Goal: Contribute content: Contribute content

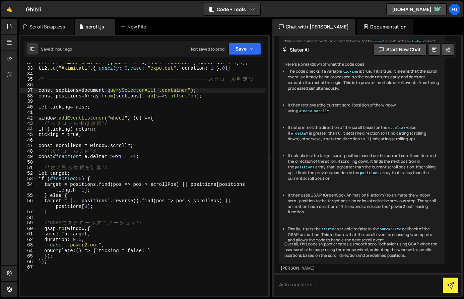
scroll to position [174, 0]
drag, startPoint x: 345, startPoint y: 130, endPoint x: 360, endPoint y: 131, distance: 15.5
click at [359, 74] on code "ticking" at bounding box center [351, 71] width 16 height 5
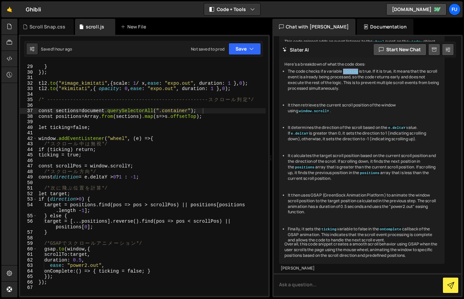
scroll to position [161, 0]
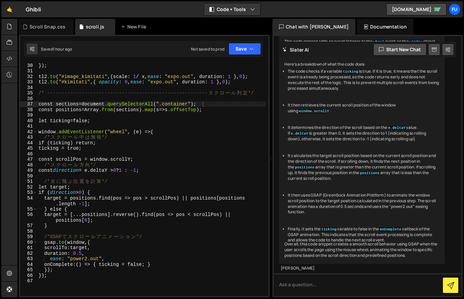
click at [283, 137] on div "This code snippet adds an event listener to the wheel event on the window objec…" at bounding box center [362, 149] width 166 height 230
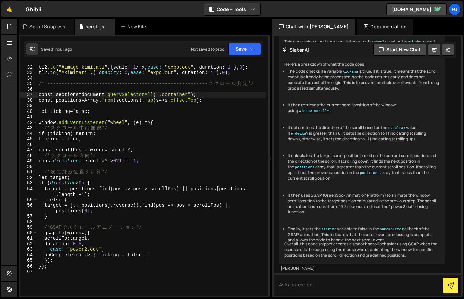
scroll to position [176, 0]
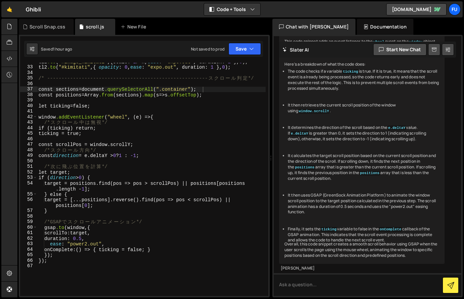
click at [370, 91] on li "The code checks if a variable ticking is true. If it is true, it means that the…" at bounding box center [364, 80] width 152 height 22
drag, startPoint x: 370, startPoint y: 143, endPoint x: 371, endPoint y: 139, distance: 4.4
click at [371, 91] on li "The code checks if a variable ticking is true. If it is true, it means that the…" at bounding box center [364, 80] width 152 height 22
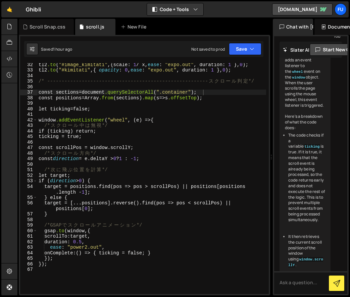
scroll to position [174, 0]
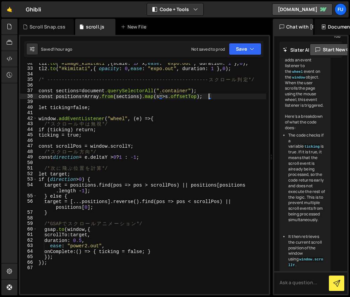
click at [210, 98] on div "tl2 .to ( " #image_kimitati " , { scale : 1 / x, ease : " expo.out " , duration…" at bounding box center [151, 181] width 229 height 242
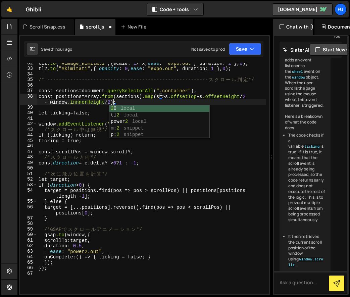
scroll to position [0, 20]
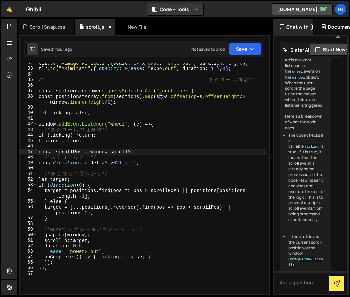
click at [224, 153] on div "tl2 .to ( " #image_kimitati " , { scale : 1 / x, ease : " expo.out " , duration…" at bounding box center [151, 181] width 229 height 242
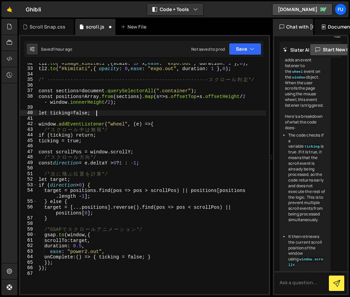
click at [182, 111] on div "tl2 .to ( " #image_kimitati " , { scale : 1 / x, ease : " expo.out " , duration…" at bounding box center [151, 181] width 229 height 242
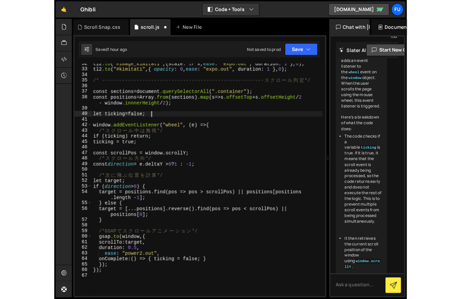
scroll to position [0, 4]
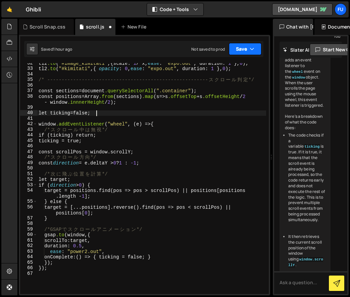
click at [239, 52] on button "Save" at bounding box center [245, 49] width 33 height 12
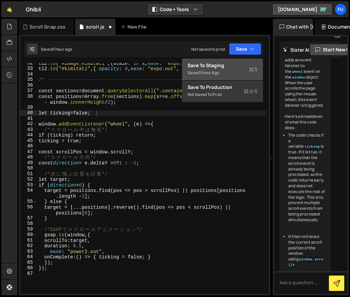
click at [223, 72] on div "Saved 1 hour ago" at bounding box center [222, 73] width 70 height 8
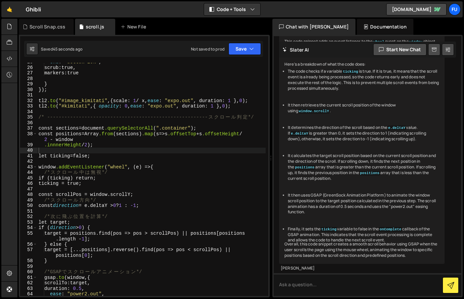
scroll to position [142, 0]
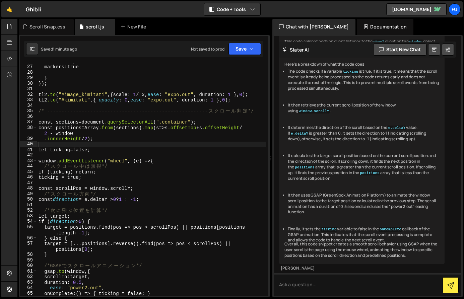
click at [45, 139] on div "scrub : true, markers : true } } ); tl2 .to ( " #image_kimitati " , { scale : 1…" at bounding box center [151, 181] width 229 height 244
type textarea "const positions = Array.from(sections).map(s => s.offsetTop + s.offsetHeight / …"
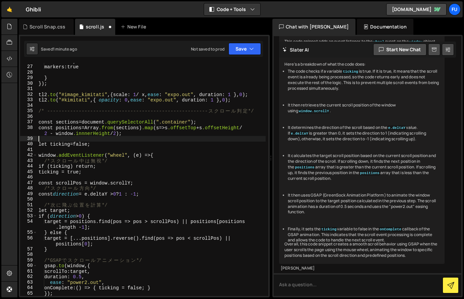
click at [159, 138] on div "scrub : true, markers : true } } ); tl2 .to ( " #image_kimitati " , { scale : 1…" at bounding box center [151, 181] width 229 height 244
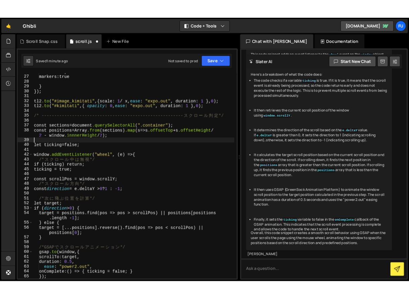
scroll to position [0, 0]
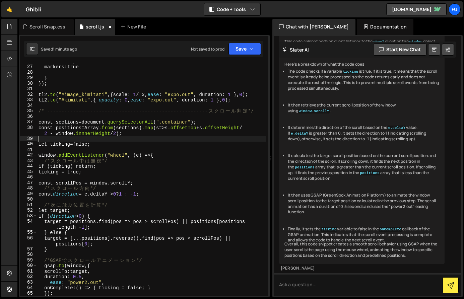
type textarea ".innnerHeight / 2);"
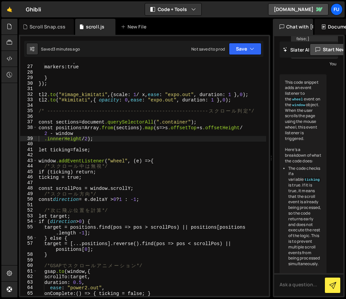
scroll to position [273, 0]
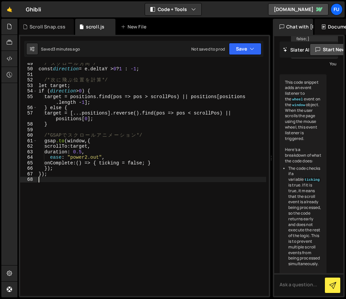
click at [61, 179] on div "/* ス ク ロ ー ル 方 向 */ const direction = e.deltaY > 0 ? 1 : -1 ; /* 次 に 飛 ぶ 位 置 を …" at bounding box center [151, 183] width 229 height 244
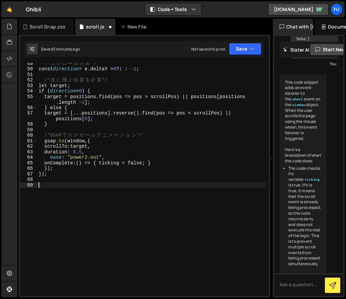
paste textarea "});"
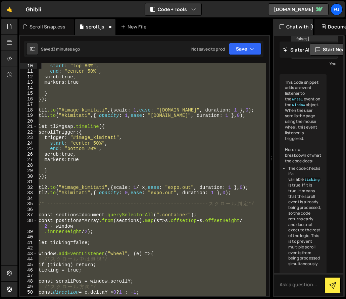
scroll to position [0, 0]
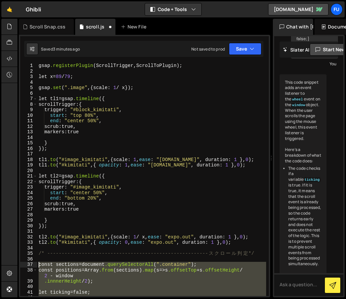
drag, startPoint x: 54, startPoint y: 256, endPoint x: 25, endPoint y: 266, distance: 30.1
click at [25, 266] on div "}); 1 2 3 4 5 6 7 8 9 10 11 12 13 14 15 16 17 18 19 20 21 22 23 24 25 26 27 28 …" at bounding box center [144, 179] width 248 height 233
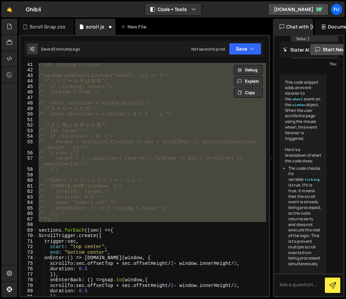
scroll to position [168, 0]
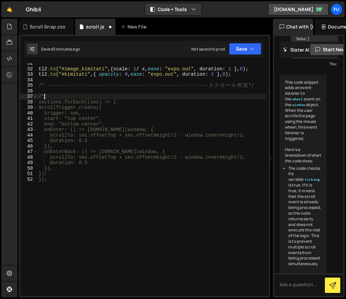
type textarea "/"
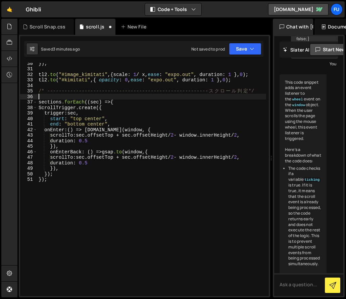
click at [82, 179] on div "} ); tl2 .to ( " #image_kimitati " , { scale : 1 / x, ease : " expo.out " , dur…" at bounding box center [151, 183] width 229 height 244
type textarea "});"
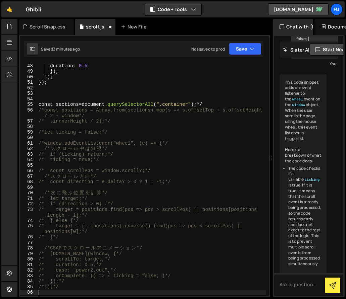
scroll to position [261, 0]
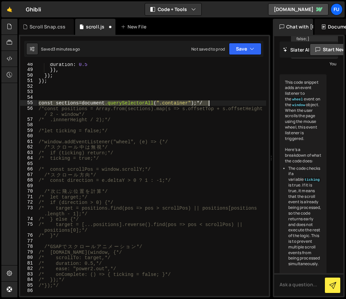
drag, startPoint x: 39, startPoint y: 103, endPoint x: 245, endPoint y: 101, distance: 206.5
click at [245, 101] on div "duration : 0.5 } ), } ); } ); const sections = document .querySelectorAll ( " .…" at bounding box center [151, 184] width 229 height 244
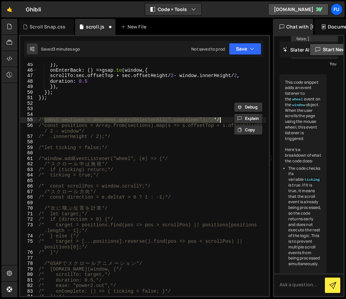
click at [223, 94] on div "} ), onEnterBack : () => gsap .to ( window , { scrollTo : sec.offsetTop + sec.o…" at bounding box center [151, 184] width 229 height 244
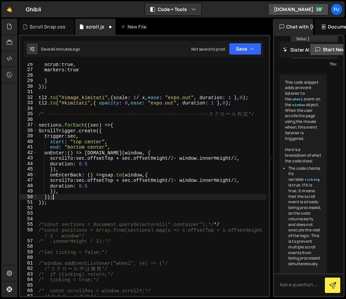
scroll to position [148, 0]
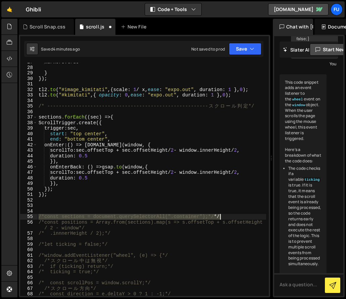
drag, startPoint x: 39, startPoint y: 216, endPoint x: 227, endPoint y: 216, distance: 187.7
click at [227, 216] on div "markers : true } } ); tl2 .to ( " #image_kimitati " , { scale : 1 / x, ease : "…" at bounding box center [151, 181] width 229 height 244
type textarea "const sections = document.querySelectorAll(".container");*/"
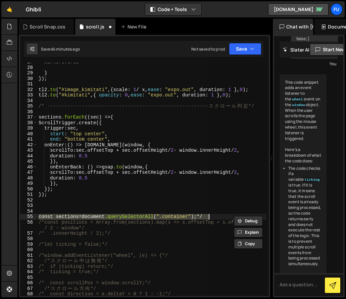
click at [224, 215] on div "markers : true } } ); tl2 .to ( " #image_kimitati " , { scale : 1 / x, ease : "…" at bounding box center [151, 179] width 229 height 233
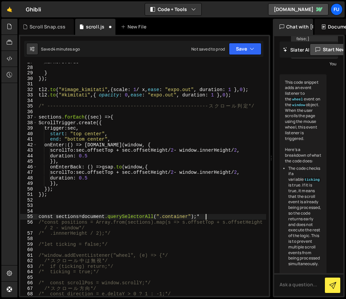
type textarea "const sections = document.querySelectorAll(".container");"
drag, startPoint x: 224, startPoint y: 215, endPoint x: 33, endPoint y: 217, distance: 191.4
click at [33, 216] on div "const sections = document.querySelectorAll(".container"); 27 28 29 30 31 32 33 …" at bounding box center [144, 179] width 248 height 233
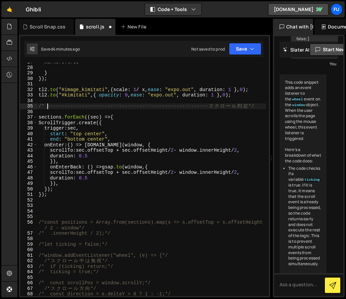
click at [49, 109] on div "markers : true } } ); tl2 .to ( " #image_kimitati " , { scale : 1 / x, ease : "…" at bounding box center [151, 181] width 229 height 244
type textarea "/* --------------------------------------------------------スクロール判定*/"
click at [37, 114] on div "markers : true } } ); tl2 .to ( " #image_kimitati " , { scale : 1 / x, ease : "…" at bounding box center [151, 181] width 229 height 244
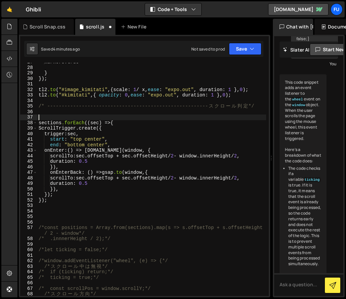
paste textarea "const sections = document.querySelectorAll(".container");"
type textarea "const sections = document.querySelectorAll(".container");"
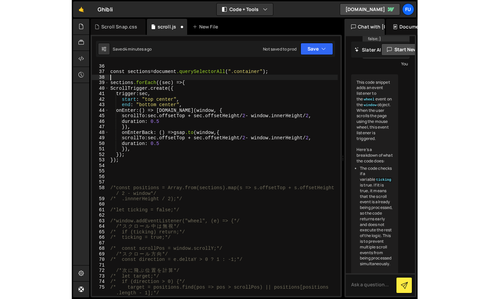
scroll to position [194, 0]
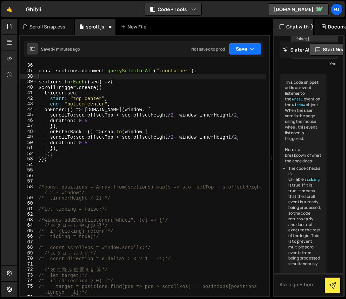
click at [260, 43] on button "Save" at bounding box center [245, 49] width 33 height 12
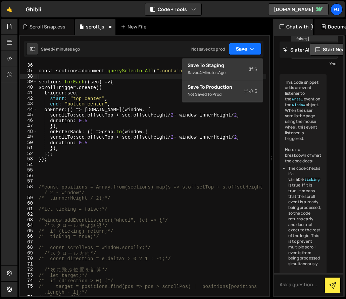
click at [248, 50] on button "Save" at bounding box center [245, 49] width 33 height 12
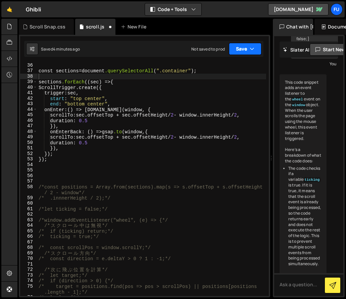
click at [238, 50] on button "Save" at bounding box center [245, 49] width 33 height 12
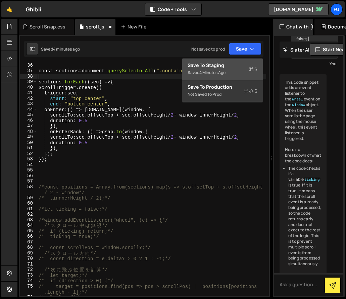
click at [235, 73] on div "Saved 4 minutes ago" at bounding box center [222, 73] width 70 height 8
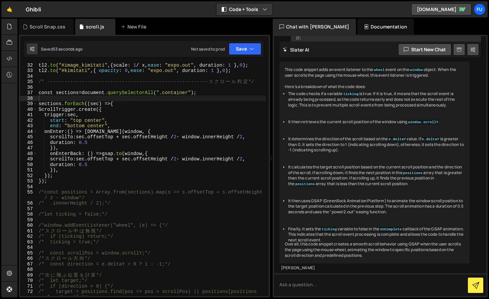
scroll to position [171, 0]
click at [150, 115] on div "tl2 .to ( " #image_kimitati " , { scale : 1 / x, ease : " expo.out " , duration…" at bounding box center [151, 183] width 229 height 250
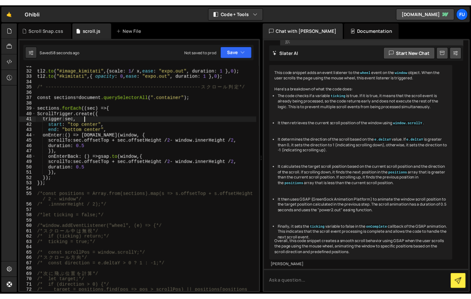
scroll to position [169, 0]
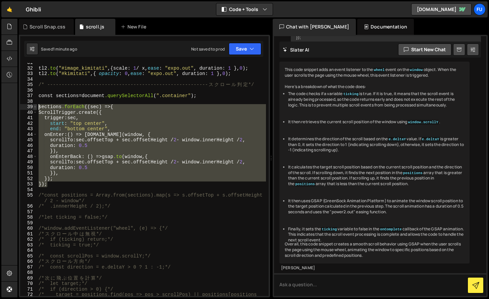
drag, startPoint x: 105, startPoint y: 182, endPoint x: 35, endPoint y: 105, distance: 104.2
click at [35, 105] on div "trigger: sec, 31 32 33 34 35 36 37 38 39 40 41 42 43 44 45 46 47 48 49 50 51 52…" at bounding box center [144, 179] width 248 height 233
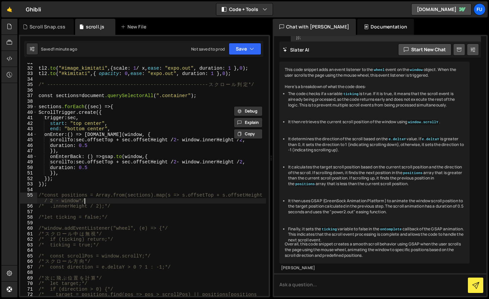
click at [187, 204] on div "tl2 .to ( " #image_kimitati " , { scale : 1 / x, ease : " expo.out " , duration…" at bounding box center [151, 185] width 229 height 250
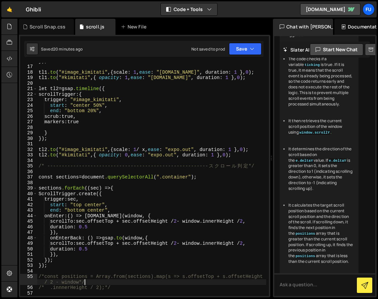
scroll to position [87, 0]
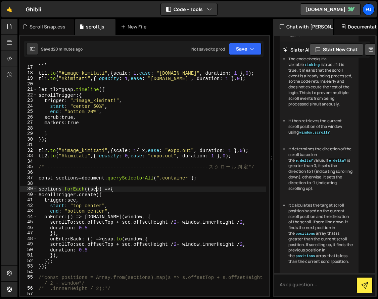
click at [98, 189] on div "} ); tl1 .to ( " #image_kimitati " , { scale : 1 , ease : " [DOMAIN_NAME] " , d…" at bounding box center [151, 181] width 229 height 244
click at [99, 189] on div "} ); tl1 .to ( " #image_kimitati " , { scale : 1 , ease : " [DOMAIN_NAME] " , d…" at bounding box center [151, 181] width 229 height 244
click at [100, 189] on div "} ); tl1 .to ( " #image_kimitati " , { scale : 1 , ease : " [DOMAIN_NAME] " , d…" at bounding box center [151, 181] width 229 height 244
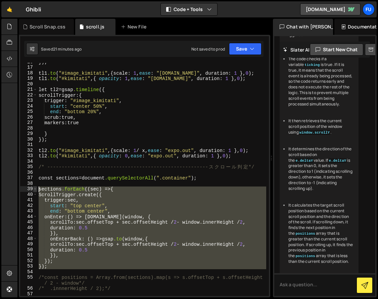
drag, startPoint x: 77, startPoint y: 270, endPoint x: 33, endPoint y: 190, distance: 91.4
click at [33, 190] on div "sections.forEach((sec) => { 16 17 18 19 20 21 22 23 24 25 26 27 28 29 30 31 32 …" at bounding box center [144, 179] width 248 height 233
paste textarea "});"
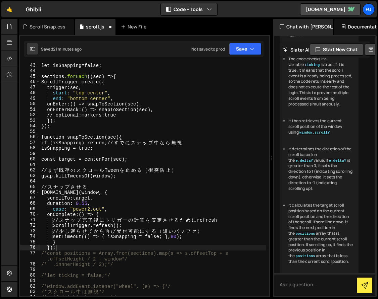
scroll to position [238, 0]
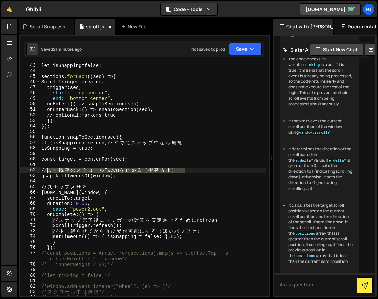
drag, startPoint x: 187, startPoint y: 171, endPoint x: 50, endPoint y: 169, distance: 137.8
click at [50, 169] on div "let isSnapping = false ; sections .forEach (( sec ) => { ScrollTrigger.create({…" at bounding box center [153, 185] width 226 height 244
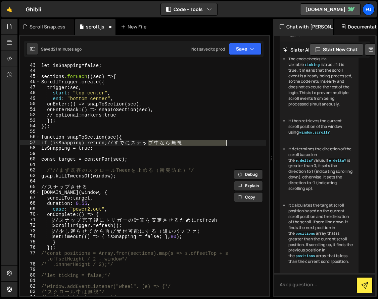
drag, startPoint x: 148, startPoint y: 142, endPoint x: 226, endPoint y: 142, distance: 78.1
click at [226, 142] on div "let isSnapping = false ; sections .forEach (( sec ) => { ScrollTrigger.create({…" at bounding box center [153, 185] width 226 height 244
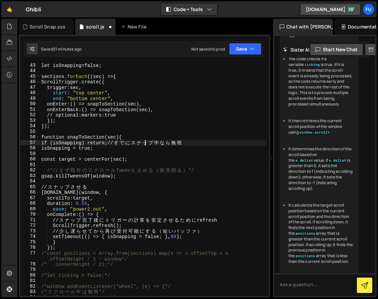
click at [148, 141] on div "let isSnapping = false ; sections .forEach (( sec ) => { ScrollTrigger.create({…" at bounding box center [153, 185] width 226 height 244
type textarea "// すでにスナップ中なら無視"
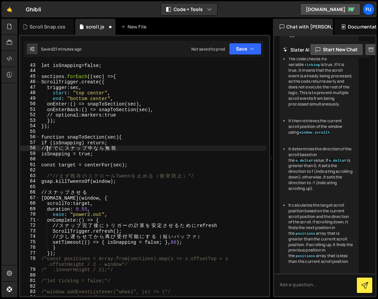
scroll to position [0, 0]
drag, startPoint x: 144, startPoint y: 146, endPoint x: 35, endPoint y: 150, distance: 109.7
click at [35, 150] on div "// すでにスナップ中なら無視 43 44 45 46 47 48 49 50 51 52 53 54 55 56 57 58 59 60 61 62 63 …" at bounding box center [144, 179] width 248 height 233
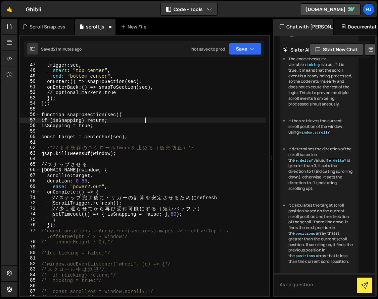
scroll to position [276, 0]
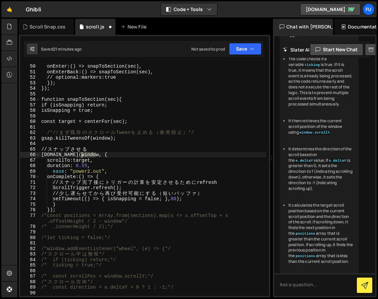
drag, startPoint x: 98, startPoint y: 153, endPoint x: 76, endPoint y: 153, distance: 22.5
click at [76, 153] on div "end : " bottom center " , onEnter : () => snapToSection(sec), onEnterBack : () …" at bounding box center [153, 180] width 226 height 244
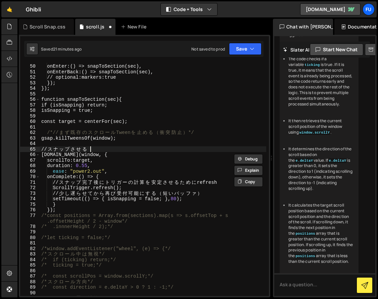
click at [94, 151] on div "end : " bottom center " , onEnter : () => snapToSection(sec), onEnterBack : () …" at bounding box center [153, 180] width 226 height 244
drag, startPoint x: 98, startPoint y: 149, endPoint x: 48, endPoint y: 149, distance: 50.3
click at [48, 149] on div "end : " bottom center " , onEnter : () => snapToSection(sec), onEnterBack : () …" at bounding box center [153, 180] width 226 height 244
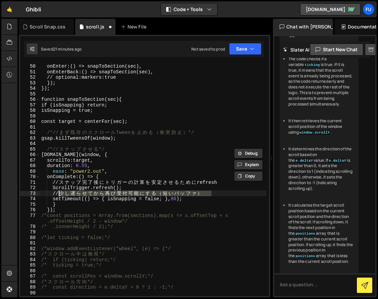
drag, startPoint x: 216, startPoint y: 194, endPoint x: 59, endPoint y: 194, distance: 156.9
click at [59, 194] on div "end : " bottom center " , onEnter : () => snapToSection(sec), onEnterBack : () …" at bounding box center [153, 180] width 226 height 244
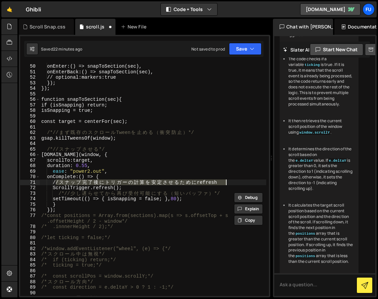
drag, startPoint x: 56, startPoint y: 183, endPoint x: 232, endPoint y: 183, distance: 175.7
click at [232, 183] on div "end : " bottom center " , onEnter : () => snapToSection(sec), onEnterBack : () …" at bounding box center [153, 180] width 226 height 244
click at [186, 207] on div "end : " bottom center " , onEnter : () => snapToSection(sec), onEnterBack : () …" at bounding box center [153, 180] width 226 height 244
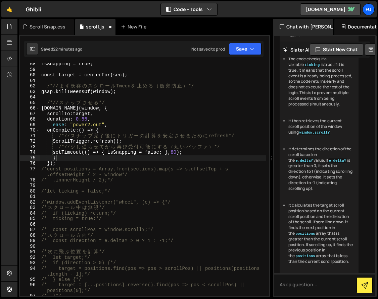
scroll to position [323, 0]
click at [256, 45] on button "Save" at bounding box center [245, 49] width 33 height 12
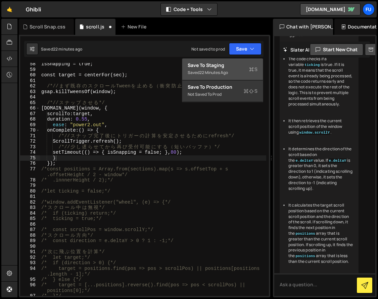
click at [239, 76] on div "Saved 22 minutes ago" at bounding box center [222, 73] width 70 height 8
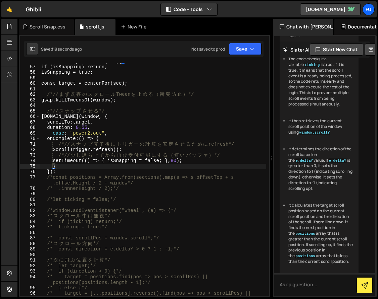
scroll to position [309, 0]
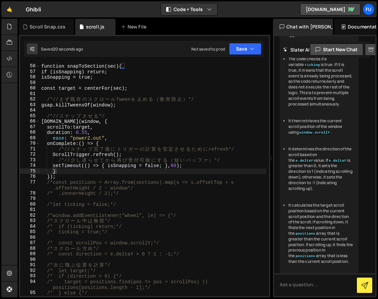
type textarea "});"
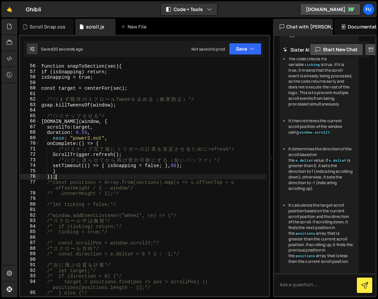
click at [150, 179] on div "function snapToSection ( sec ) { if (isSnapping) return ; isSnapping = true ; c…" at bounding box center [153, 183] width 226 height 250
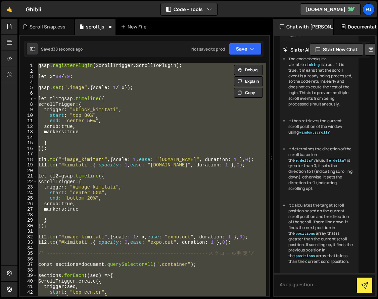
scroll to position [0, 0]
type textarea "const sections = document.querySelectorAll(".container");"
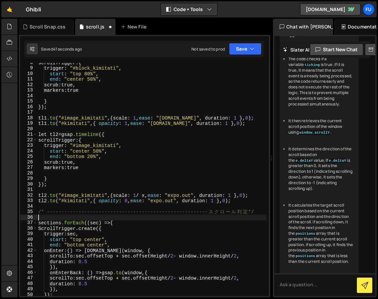
scroll to position [110, 0]
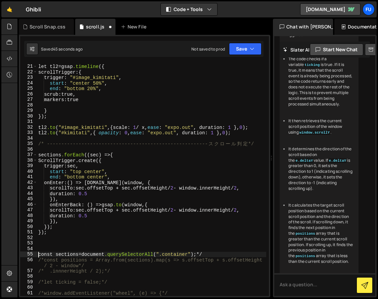
type textarea "const sections = document.querySelectorAll(".container");"
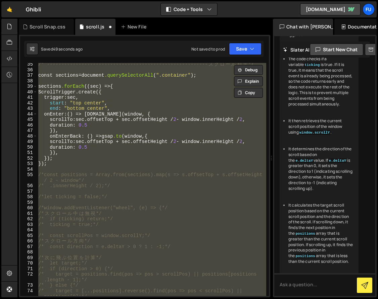
scroll to position [50, 0]
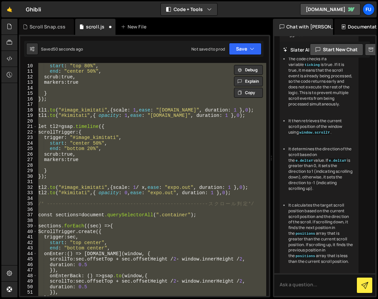
click at [132, 147] on div "trigger : " #block_kimitati " , start : " top 80% " , end : " center 50% " , sc…" at bounding box center [151, 179] width 229 height 233
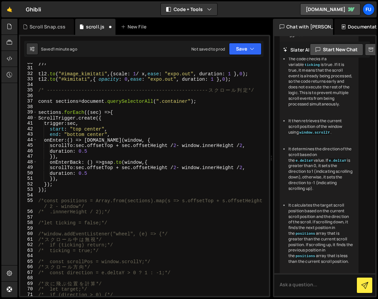
scroll to position [164, 0]
click at [120, 110] on div "} ); tl2 .to ( " #image_kimitati " , { scale : 1 / x, ease : " expo.out " , dur…" at bounding box center [151, 185] width 229 height 250
type textarea "sections.forEach((sec) => {"
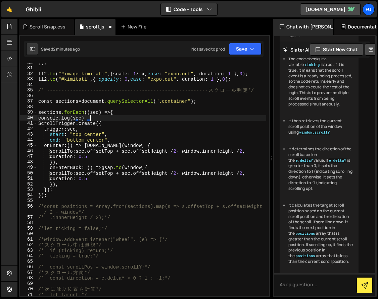
scroll to position [0, 3]
type textarea "console.log(sec);"
click at [240, 46] on button "Save" at bounding box center [245, 49] width 33 height 12
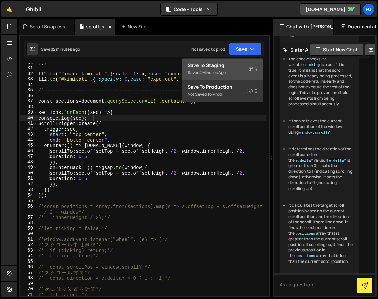
click at [233, 72] on div "Saved 2 minutes ago" at bounding box center [222, 73] width 70 height 8
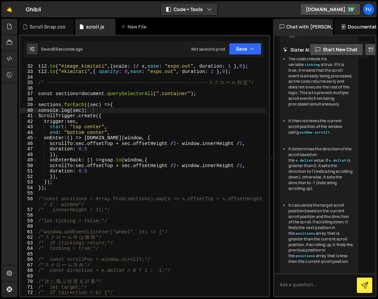
scroll to position [85, 0]
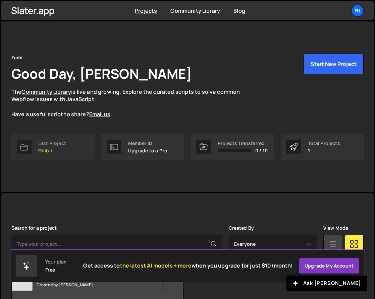
click at [57, 150] on p "Ghibli" at bounding box center [52, 150] width 28 height 5
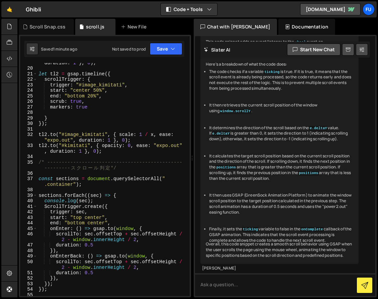
scroll to position [127, 0]
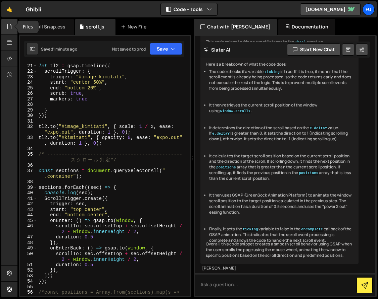
click at [9, 28] on icon at bounding box center [9, 26] width 5 height 7
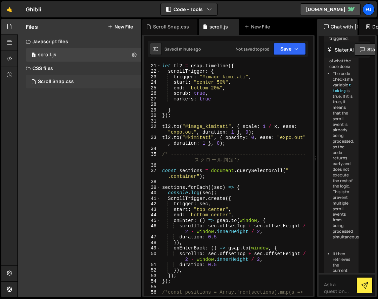
click at [48, 80] on div "Scroll Snap.css" at bounding box center [56, 82] width 36 height 6
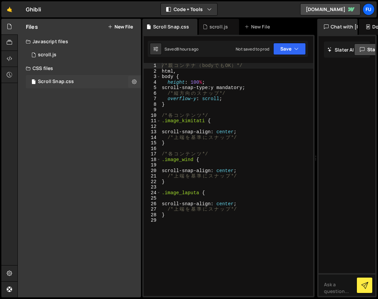
scroll to position [0, 0]
click at [78, 56] on div "1 scroll.js 0" at bounding box center [83, 54] width 115 height 13
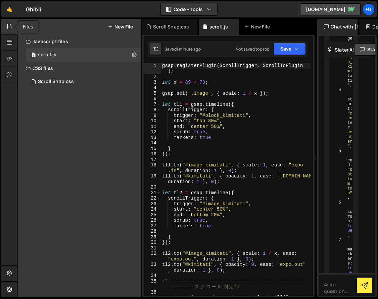
click at [9, 26] on icon at bounding box center [9, 26] width 5 height 7
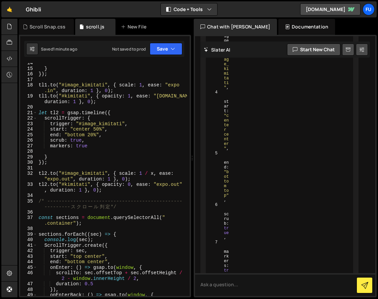
scroll to position [128, 0]
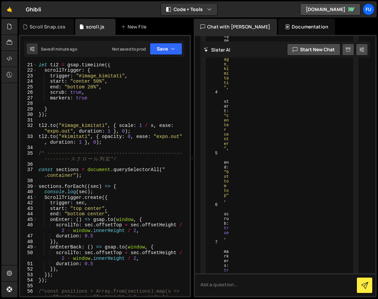
click at [190, 96] on div "21 22 23 24 25 26 27 28 29 30 31 32 33 34 35 36 37 38 39 40 41 42 43 44 45 46 4…" at bounding box center [105, 166] width 172 height 263
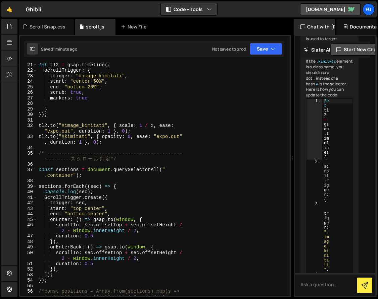
scroll to position [3632, 0]
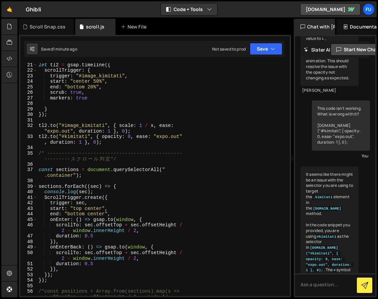
drag, startPoint x: 192, startPoint y: 94, endPoint x: 271, endPoint y: 113, distance: 80.3
click at [271, 113] on div "Files New File Javascript files 1 scroll.js 0 CSS files Scroll Snap.css 0 Copy …" at bounding box center [197, 158] width 360 height 279
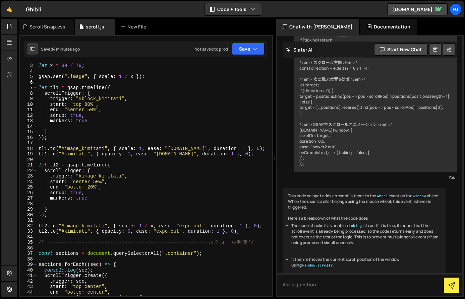
scroll to position [0, 0]
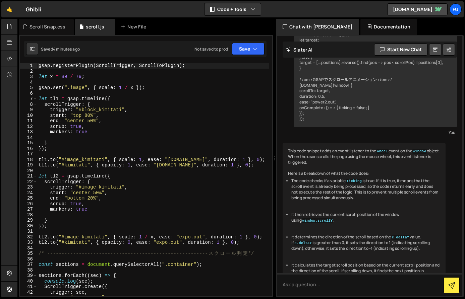
drag, startPoint x: 274, startPoint y: 114, endPoint x: 292, endPoint y: 113, distance: 17.8
click at [292, 113] on div "Files New File Javascript files 1 scroll.js 0 CSS files Scroll Snap.css 0 Copy …" at bounding box center [241, 158] width 448 height 279
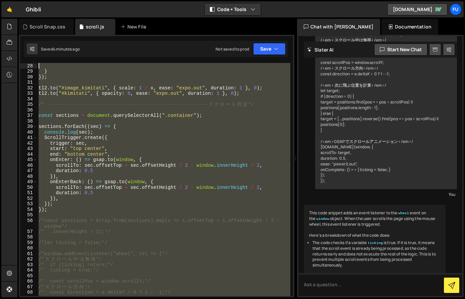
scroll to position [138, 0]
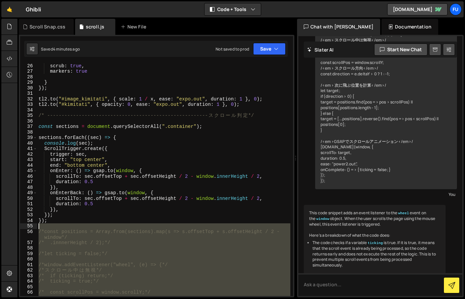
drag, startPoint x: 97, startPoint y: 258, endPoint x: 19, endPoint y: 228, distance: 83.7
click at [19, 228] on div "26 27 28 29 30 31 32 33 34 35 36 37 38 39 40 41 42 43 44 45 46 47 48 49 50 51 5…" at bounding box center [157, 166] width 276 height 263
type textarea "/*const positions = Array.from(sections).map(s => s.offsetTop + s.offsetHeight …"
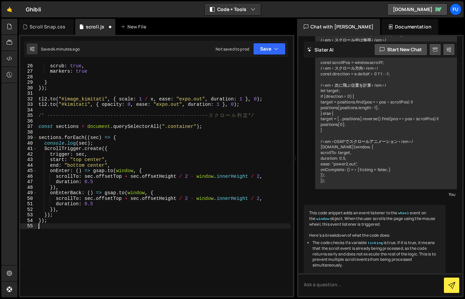
type textarea "});"
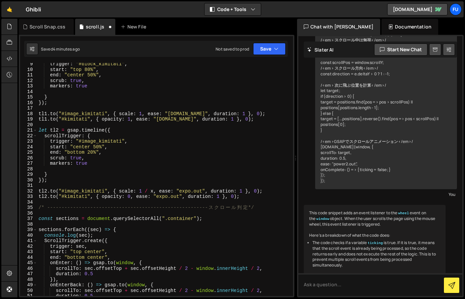
scroll to position [0, 0]
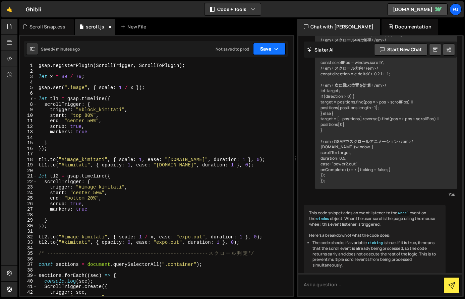
click at [268, 52] on button "Save" at bounding box center [269, 49] width 33 height 12
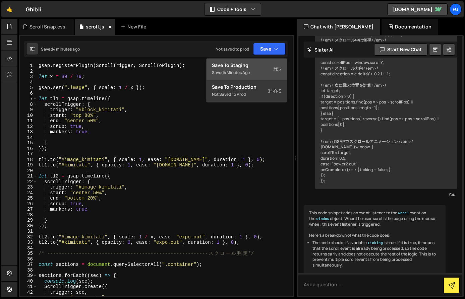
click at [266, 75] on div "Saved 4 minutes ago" at bounding box center [247, 73] width 70 height 8
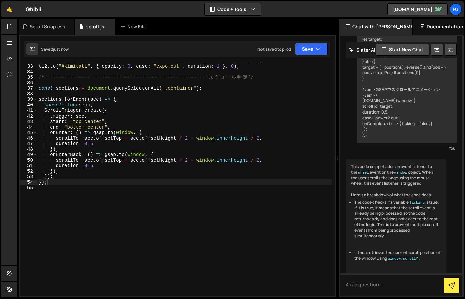
drag, startPoint x: 294, startPoint y: 61, endPoint x: 334, endPoint y: 64, distance: 39.3
click at [334, 64] on div "Files New File Javascript files 1 scroll.js 0 CSS files Scroll Snap.css 0 Copy …" at bounding box center [241, 158] width 448 height 279
click at [9, 26] on icon at bounding box center [9, 26] width 5 height 7
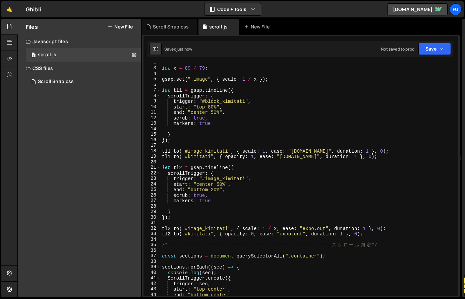
scroll to position [0, 0]
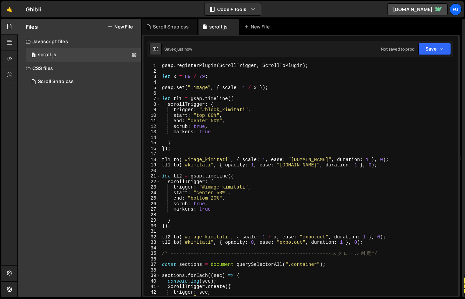
click at [125, 26] on button "New File" at bounding box center [120, 26] width 25 height 5
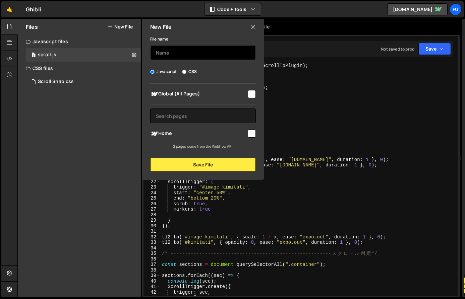
click at [192, 50] on input "text" at bounding box center [203, 52] width 106 height 15
click at [246, 136] on span "Home" at bounding box center [198, 134] width 97 height 8
checkbox input "true"
click at [217, 50] on input "text" at bounding box center [203, 52] width 106 height 15
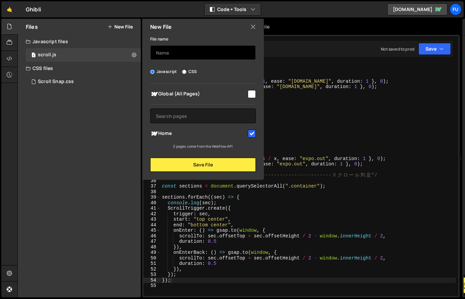
scroll to position [69, 0]
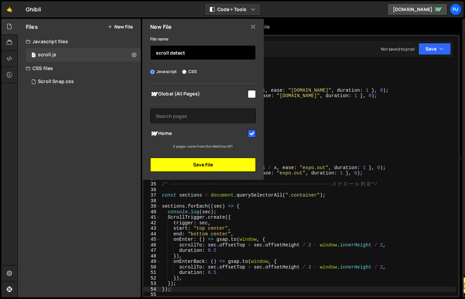
type input "scroll detect"
click at [200, 164] on button "Save File" at bounding box center [203, 165] width 106 height 14
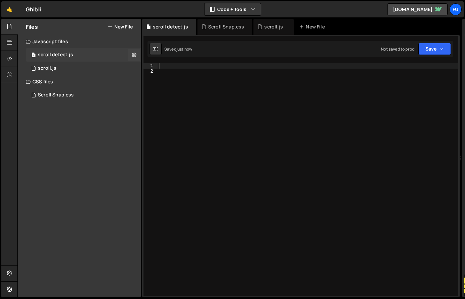
click at [89, 61] on div "1 scroll detect.js 0" at bounding box center [83, 54] width 115 height 13
click at [89, 64] on div "1 scroll.js 0" at bounding box center [83, 68] width 115 height 13
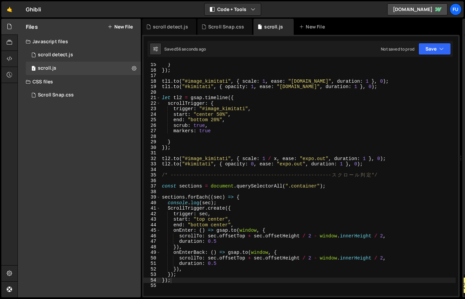
scroll to position [82, 0]
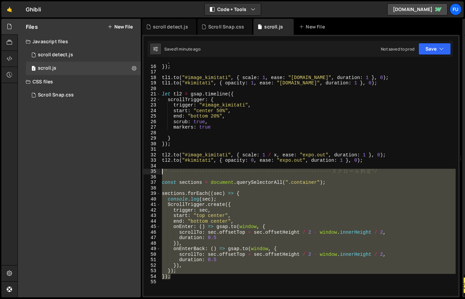
drag, startPoint x: 198, startPoint y: 279, endPoint x: 160, endPoint y: 173, distance: 112.7
click at [160, 173] on div "}); 15 16 17 18 19 20 21 22 23 24 25 26 27 28 29 30 31 32 33 34 35 36 37 38 39 …" at bounding box center [300, 179] width 315 height 233
type textarea "/* --------------------------------------------------------スクロール判定*/"
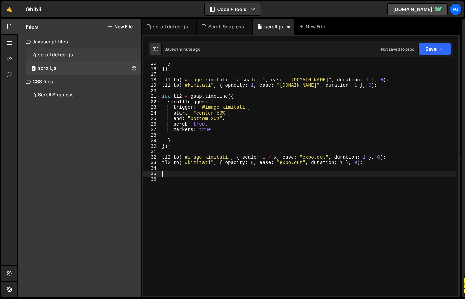
click at [92, 52] on div "1 scroll detect.js 0" at bounding box center [83, 54] width 115 height 13
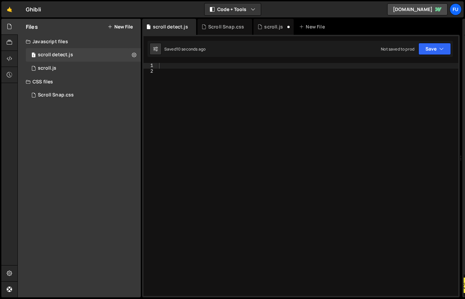
scroll to position [0, 0]
click at [240, 69] on div at bounding box center [308, 185] width 301 height 244
click at [239, 68] on div at bounding box center [308, 185] width 301 height 244
paste textarea "});"
type textarea "});"
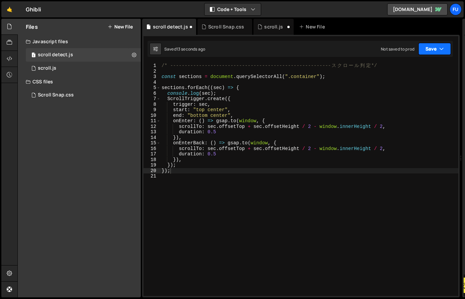
click at [377, 48] on button "Save" at bounding box center [434, 49] width 33 height 12
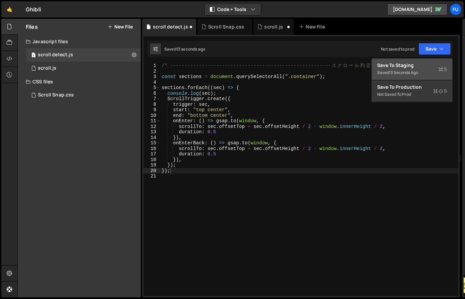
click at [377, 72] on div "13 seconds ago" at bounding box center [403, 73] width 29 height 6
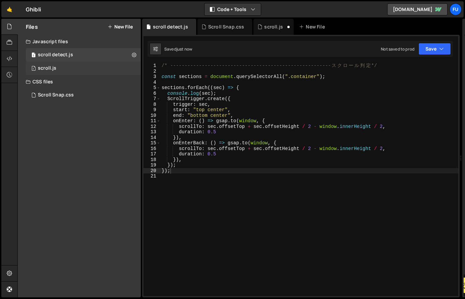
click at [100, 66] on div "1 scroll.js 0" at bounding box center [83, 68] width 115 height 13
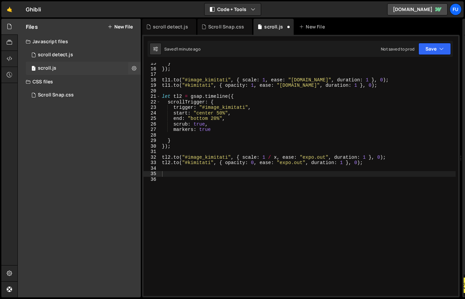
click at [100, 67] on div "1 scroll.js 0" at bounding box center [83, 68] width 115 height 13
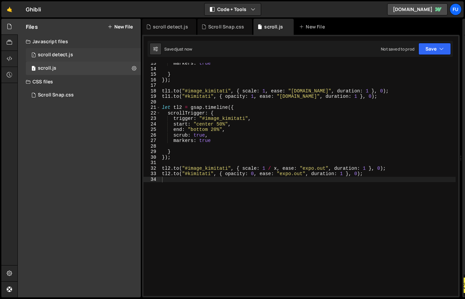
click at [101, 52] on div "1 scroll detect.js 0" at bounding box center [83, 54] width 115 height 13
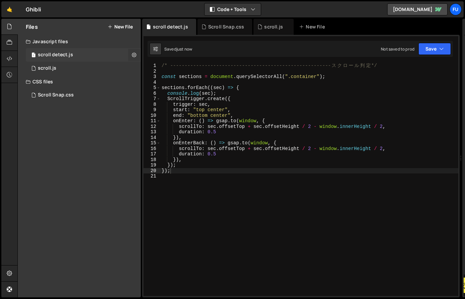
scroll to position [0, 0]
click at [134, 53] on icon at bounding box center [134, 55] width 5 height 6
type input "scroll detect"
radio input "true"
checkbox input "true"
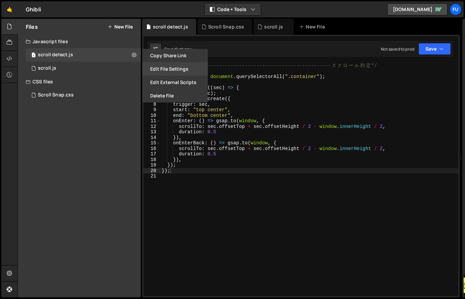
click at [175, 68] on button "Edit File Settings" at bounding box center [175, 68] width 66 height 13
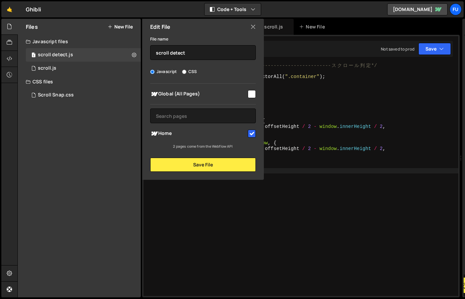
click at [247, 93] on div at bounding box center [251, 93] width 9 height 9
click at [249, 97] on input "checkbox" at bounding box center [252, 94] width 8 height 8
checkbox input "true"
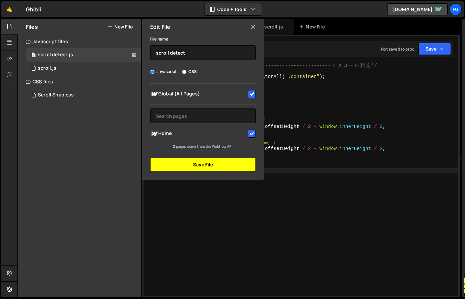
click at [229, 168] on button "Save File" at bounding box center [203, 165] width 106 height 14
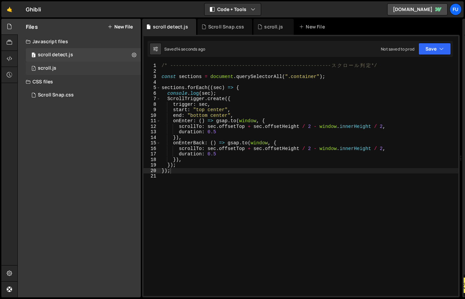
click at [94, 64] on div "1 scroll.js 0" at bounding box center [83, 68] width 115 height 13
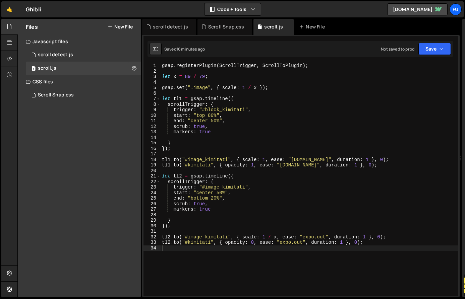
click at [249, 260] on div "gsap . registerPlugin ( ScrollTrigger , ScrollToPlugin ) ; let x = 89 / 79 ; gs…" at bounding box center [310, 185] width 298 height 244
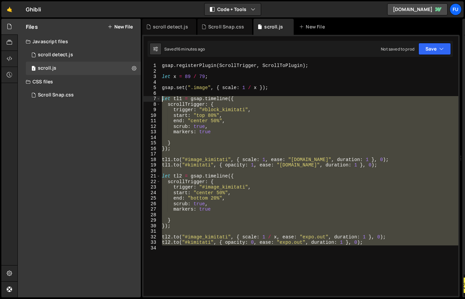
drag, startPoint x: 239, startPoint y: 257, endPoint x: 154, endPoint y: 101, distance: 178.1
click at [154, 101] on div "1 2 3 4 5 6 7 8 9 10 11 12 13 14 15 16 17 18 19 20 21 22 23 24 25 26 27 28 29 3…" at bounding box center [300, 179] width 315 height 233
type textarea "let tl1 = gsap.timeline({ scrollTrigger: {"
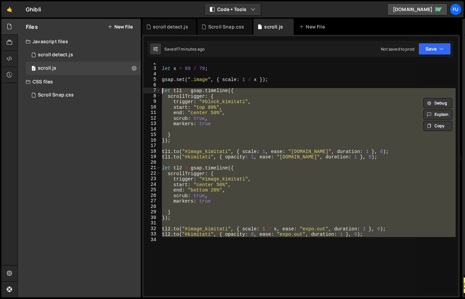
click at [273, 255] on div "let x = 89 / 79 ; gsap . set ( ".image" , { scale : 1 / x }) ; let tl1 = gsap .…" at bounding box center [308, 179] width 295 height 233
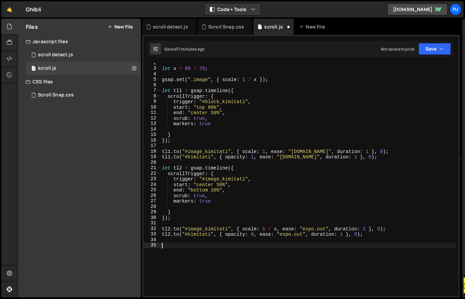
paste textarea "});"
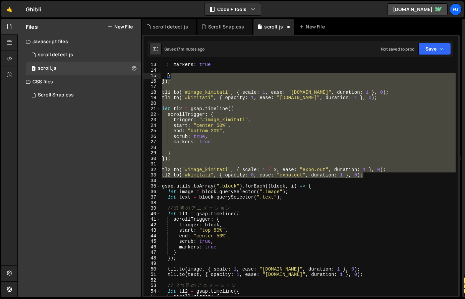
scroll to position [0, 0]
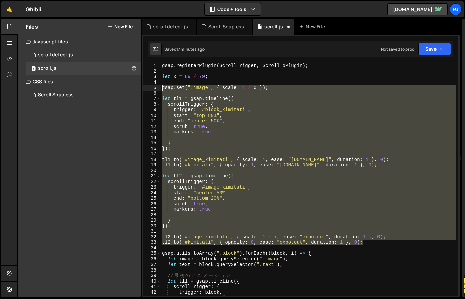
drag, startPoint x: 369, startPoint y: 177, endPoint x: 160, endPoint y: 86, distance: 228.2
click at [160, 86] on div "}); 1 2 3 4 5 6 7 8 9 10 11 12 13 14 15 16 17 18 19 20 21 22 23 24 25 26 27 28 …" at bounding box center [300, 179] width 315 height 233
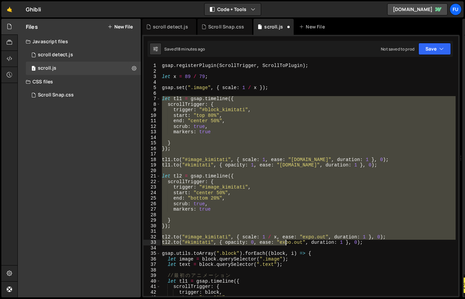
drag, startPoint x: 161, startPoint y: 98, endPoint x: 311, endPoint y: 240, distance: 206.3
click at [311, 240] on div "gsap . registerPlugin ( ScrollTrigger , ScrollToPlugin ) ; let x = 89 / 79 ; gs…" at bounding box center [308, 185] width 295 height 244
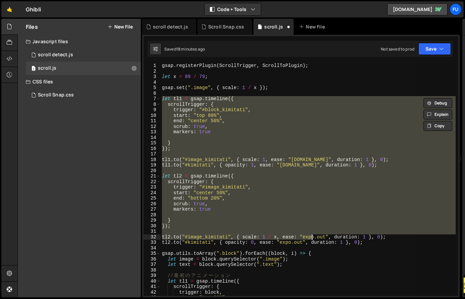
click at [311, 240] on div "gsap . registerPlugin ( ScrollTrigger , ScrollToPlugin ) ; let x = 89 / 79 ; gs…" at bounding box center [308, 179] width 295 height 233
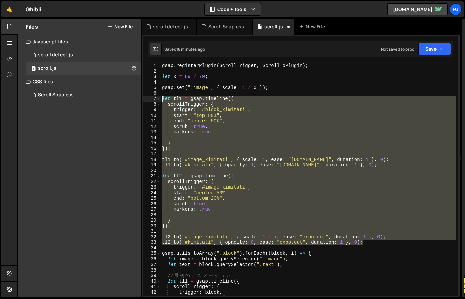
drag, startPoint x: 372, startPoint y: 242, endPoint x: 161, endPoint y: 98, distance: 255.4
click at [161, 98] on div "gsap . registerPlugin ( ScrollTrigger , ScrollToPlugin ) ; let x = 89 / 79 ; gs…" at bounding box center [308, 185] width 295 height 244
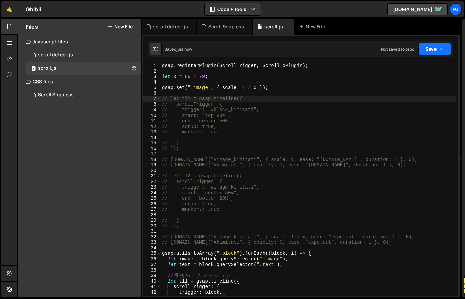
click at [377, 53] on button "Save" at bounding box center [434, 49] width 33 height 12
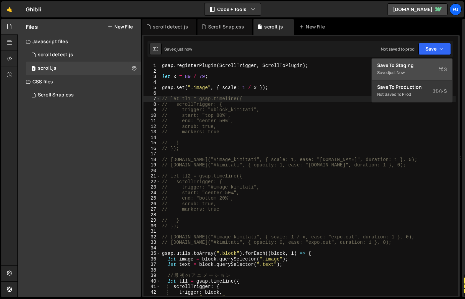
click at [377, 67] on div "Save to Staging S" at bounding box center [412, 65] width 70 height 7
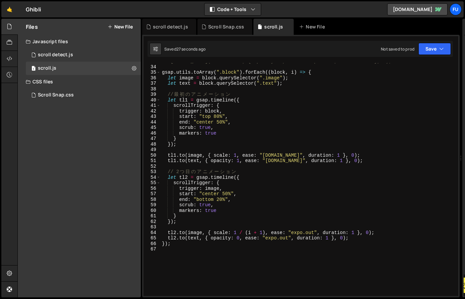
scroll to position [145, 0]
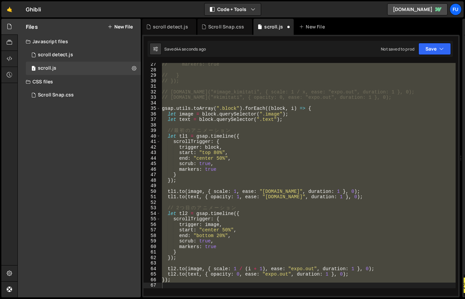
click at [254, 108] on div "// markers: true // } // }); // tl2.to("#image_kimitati", { scale: 1 / x, ease:…" at bounding box center [308, 179] width 295 height 233
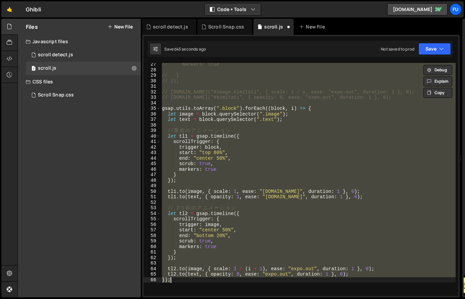
type textarea "let tl1 = gsap.timeline({"
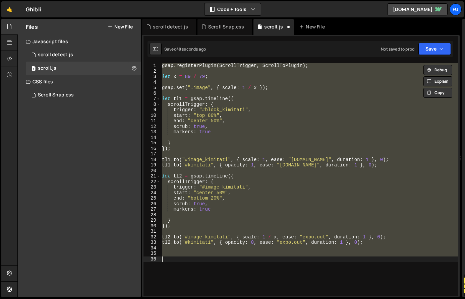
click at [253, 118] on div "gsap . registerPlugin ( ScrollTrigger , ScrollToPlugin ) ; let x = 89 / 79 ; gs…" at bounding box center [310, 179] width 298 height 233
type textarea "end: "center 50%","
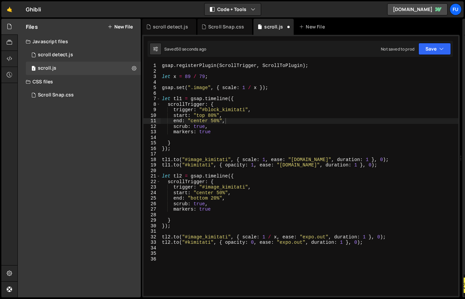
click at [115, 26] on button "New File" at bounding box center [120, 26] width 25 height 5
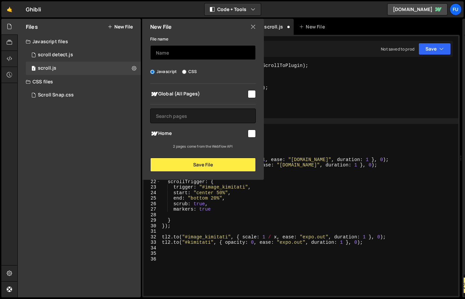
click at [181, 56] on input "text" at bounding box center [203, 52] width 106 height 15
type input "wind"
click at [248, 131] on input "checkbox" at bounding box center [252, 134] width 8 height 8
checkbox input "true"
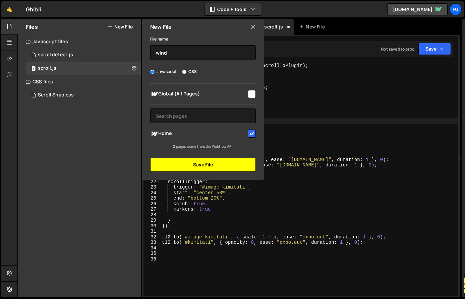
click at [226, 164] on button "Save File" at bounding box center [203, 165] width 106 height 14
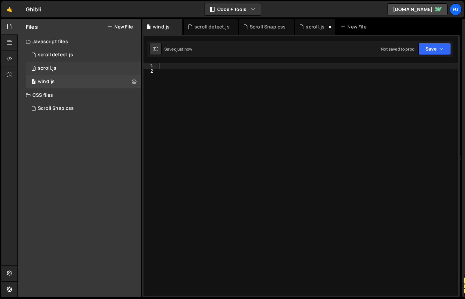
click at [74, 66] on div "1 scroll.js 0" at bounding box center [83, 68] width 115 height 13
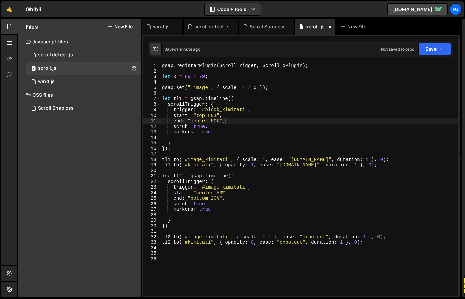
scroll to position [10266, 0]
click at [134, 68] on icon at bounding box center [134, 68] width 5 height 6
type input "scroll"
radio input "true"
checkbox input "true"
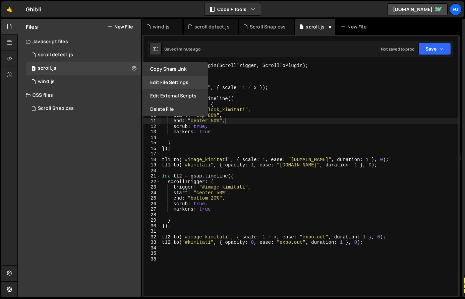
click at [161, 82] on button "Edit File Settings" at bounding box center [175, 82] width 66 height 13
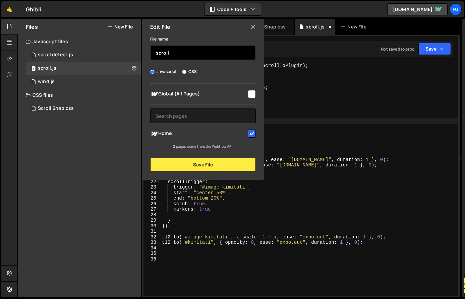
click at [177, 55] on input "scroll" at bounding box center [203, 52] width 106 height 15
drag, startPoint x: 173, startPoint y: 55, endPoint x: 143, endPoint y: 53, distance: 30.6
click at [143, 53] on div "File name scroll Javascript CSS Global (All Pages)" at bounding box center [203, 103] width 122 height 137
type input "kimitati"
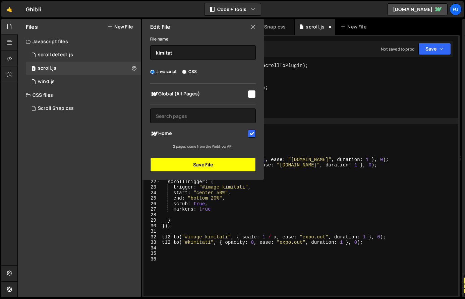
click at [224, 163] on button "Save File" at bounding box center [203, 165] width 106 height 14
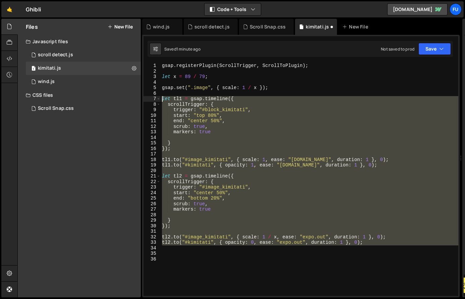
drag, startPoint x: 386, startPoint y: 247, endPoint x: 155, endPoint y: 100, distance: 273.6
click at [155, 100] on div "1 2 3 4 5 6 7 8 9 10 11 12 13 14 15 16 17 18 19 20 21 22 23 24 25 26 27 28 29 3…" at bounding box center [300, 179] width 315 height 233
type textarea "let tl1 = gsap.timeline({ scrollTrigger: {"
click at [77, 80] on div "1 wind.js 0" at bounding box center [83, 81] width 115 height 13
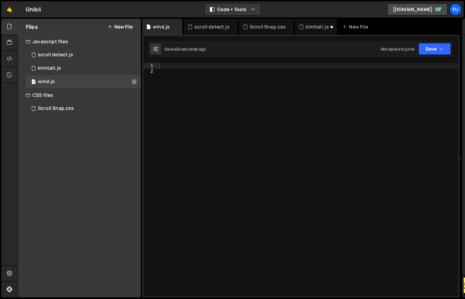
scroll to position [0, 0]
click at [243, 94] on div at bounding box center [308, 185] width 301 height 244
click at [231, 78] on div at bounding box center [308, 185] width 301 height 244
click at [225, 67] on div at bounding box center [308, 185] width 301 height 244
paste textarea "trigger: "#block_kimitati","
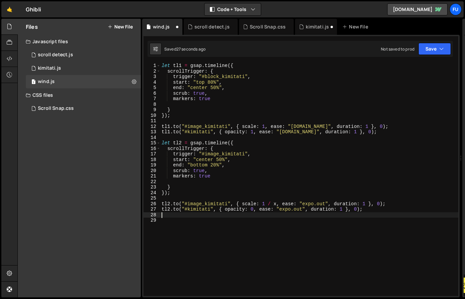
click at [245, 76] on div "let tl1 = gsap . timeline ({ scrollTrigger : { trigger : "#block_kimitati" , st…" at bounding box center [309, 185] width 298 height 244
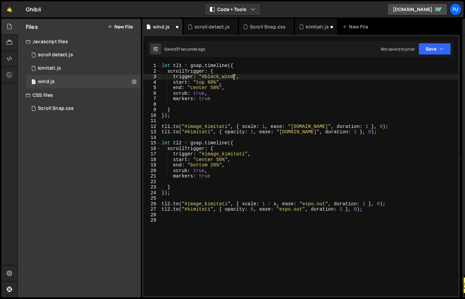
scroll to position [0, 5]
click at [228, 125] on div "let tl1 = gsap . timeline ({ scrollTrigger : { trigger : "#block_wind" , start …" at bounding box center [309, 185] width 298 height 244
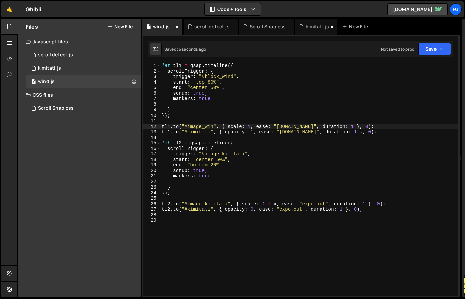
scroll to position [0, 4]
click at [211, 132] on div "let tl1 = gsap . timeline ({ scrollTrigger : { trigger : "#block_wind" , start …" at bounding box center [309, 185] width 298 height 244
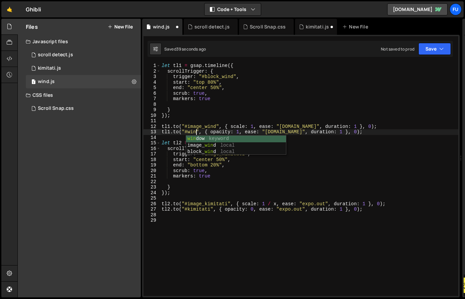
scroll to position [0, 2]
click at [293, 172] on div "let tl1 = gsap . timeline ({ scrollTrigger : { trigger : "#block_wind" , start …" at bounding box center [309, 185] width 298 height 244
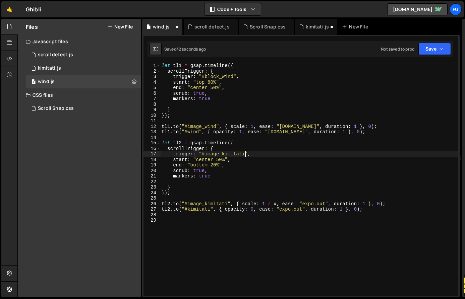
click at [244, 154] on div "let tl1 = gsap . timeline ({ scrollTrigger : { trigger : "#block_wind" , start …" at bounding box center [309, 185] width 298 height 244
click at [227, 202] on div "let tl1 = gsap . timeline ({ scrollTrigger : { trigger : "#block_wind" , start …" at bounding box center [309, 185] width 298 height 244
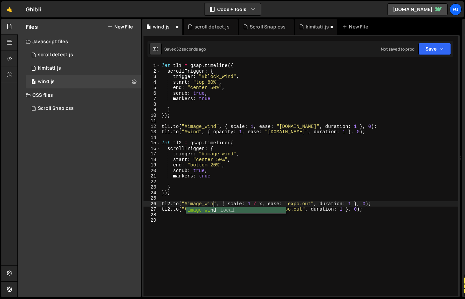
scroll to position [0, 4]
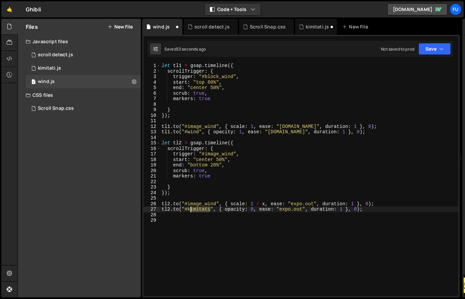
drag, startPoint x: 211, startPoint y: 208, endPoint x: 193, endPoint y: 208, distance: 18.1
click at [190, 208] on div "let tl1 = gsap . timeline ({ scrollTrigger : { trigger : "#block_wind" , start …" at bounding box center [309, 185] width 298 height 244
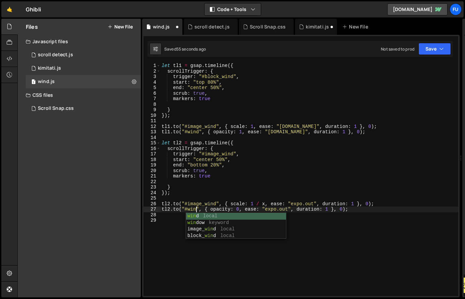
scroll to position [0, 2]
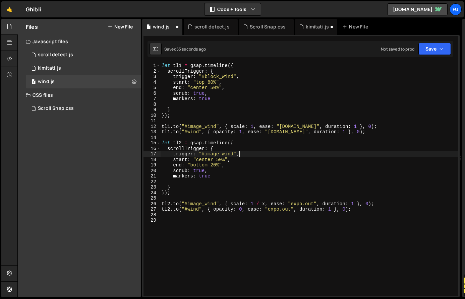
click at [293, 155] on div "let tl1 = gsap . timeline ({ scrollTrigger : { trigger : "#block_wind" , start …" at bounding box center [309, 185] width 298 height 244
type textarea "trigger: "#image_wind","
click at [377, 43] on button "Save" at bounding box center [434, 49] width 33 height 12
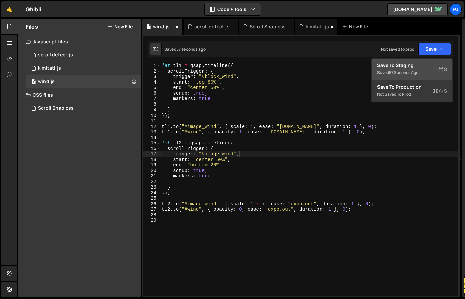
click at [377, 79] on button "Save to Staging S Saved 57 seconds ago" at bounding box center [412, 70] width 80 height 22
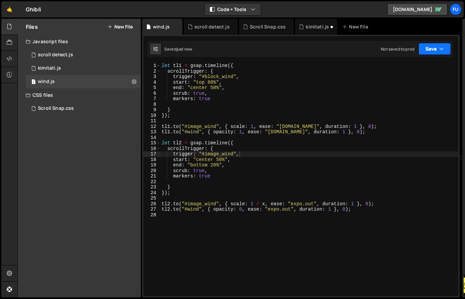
click at [377, 47] on button "Save" at bounding box center [434, 49] width 33 height 12
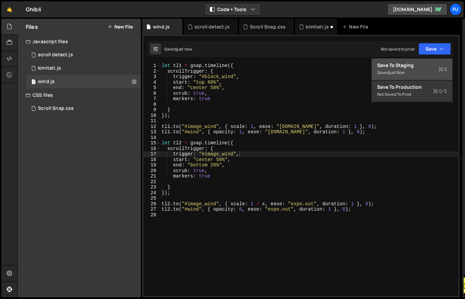
click at [377, 65] on div "Save to Staging S" at bounding box center [412, 65] width 70 height 7
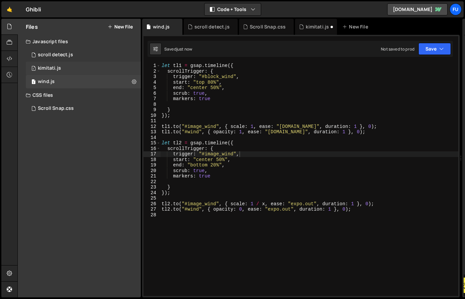
click at [98, 64] on div "1 kimitati.js 0" at bounding box center [83, 68] width 115 height 13
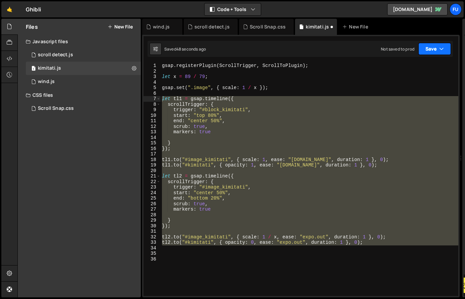
click at [377, 47] on icon "button" at bounding box center [441, 49] width 5 height 7
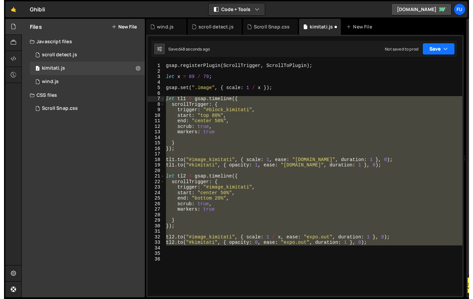
scroll to position [10266, 0]
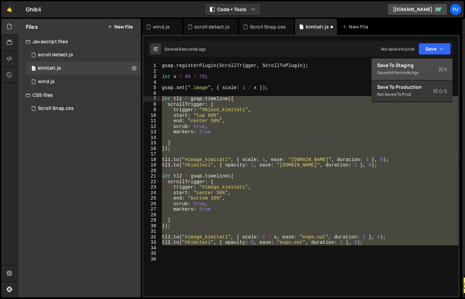
click at [377, 64] on div "Save to Staging S" at bounding box center [412, 65] width 70 height 7
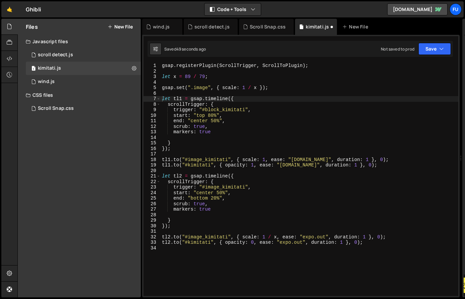
click at [336, 93] on div "gsap . registerPlugin ( ScrollTrigger , ScrollToPlugin ) ; let x = 89 / 79 ; gs…" at bounding box center [310, 185] width 298 height 244
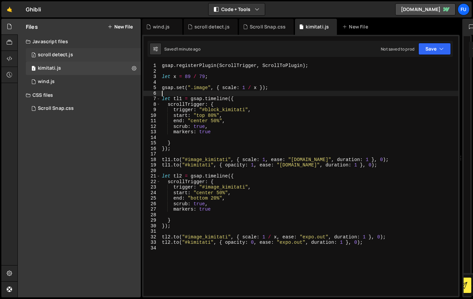
click at [81, 51] on div "2 scroll detect.js 0" at bounding box center [83, 54] width 115 height 13
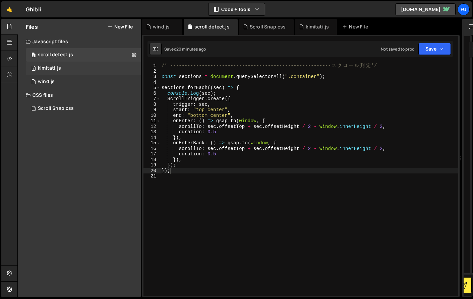
click at [80, 68] on div "1 kimitati.js 0" at bounding box center [83, 68] width 115 height 13
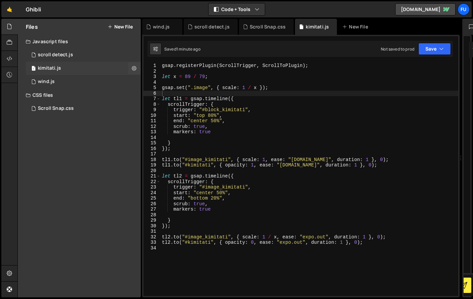
scroll to position [10266, 0]
click at [79, 80] on div "1 wind.js 0" at bounding box center [83, 81] width 115 height 13
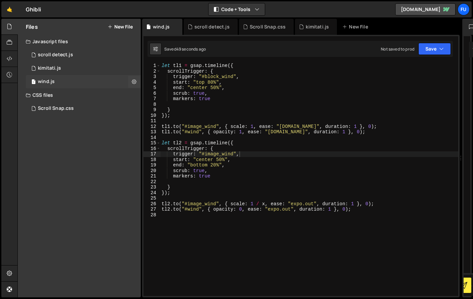
scroll to position [0, 0]
click at [135, 81] on icon at bounding box center [134, 81] width 5 height 6
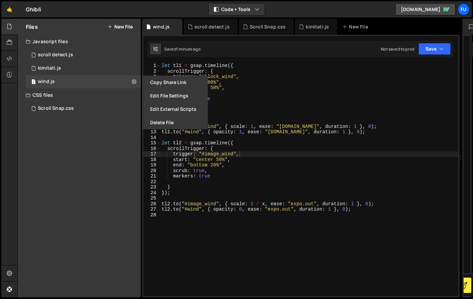
click at [98, 90] on div "CSS files" at bounding box center [79, 95] width 123 height 13
click at [97, 82] on div "1 wind.js 0" at bounding box center [83, 81] width 115 height 13
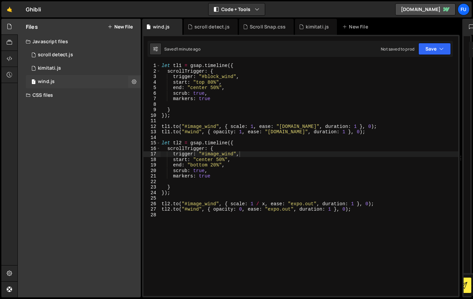
click at [103, 79] on div "1 wind.js 0" at bounding box center [83, 81] width 115 height 13
click at [120, 26] on button "New File" at bounding box center [120, 26] width 25 height 5
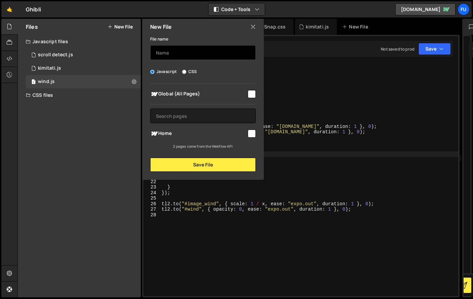
click at [214, 52] on input "text" at bounding box center [203, 52] width 106 height 15
type input "laputa"
click at [252, 135] on input "checkbox" at bounding box center [252, 134] width 8 height 8
checkbox input "true"
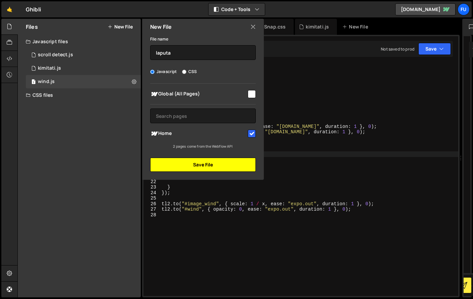
click at [207, 165] on button "Save File" at bounding box center [203, 165] width 106 height 14
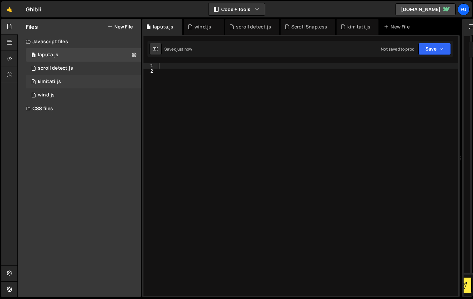
click at [70, 79] on div "1 kimitati.js 0" at bounding box center [83, 81] width 115 height 13
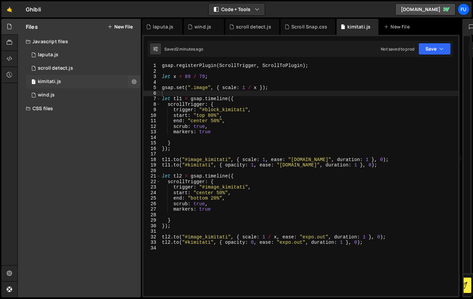
scroll to position [10266, 0]
click at [75, 91] on div "1 wind.js 0" at bounding box center [83, 95] width 115 height 13
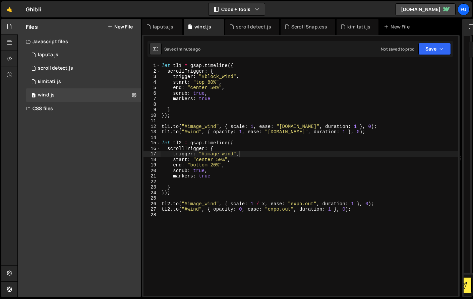
scroll to position [0, 0]
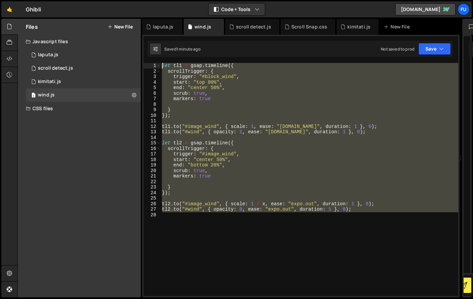
drag, startPoint x: 381, startPoint y: 219, endPoint x: 146, endPoint y: 55, distance: 286.8
click at [146, 55] on div "1 2 3 4 5 6 7 8 9 10 11 12 13 14 15 16 17 18 19 20 21 22 23 24 25 26 27 28 29 3…" at bounding box center [300, 166] width 317 height 263
type textarea "let tl1 = gsap.timeline({ scrollTrigger: {"
click at [86, 57] on div "1 laputa.js 0" at bounding box center [83, 54] width 115 height 13
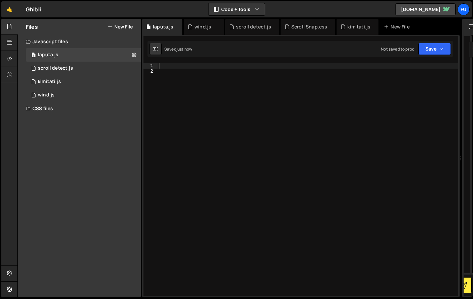
click at [251, 90] on div at bounding box center [308, 185] width 301 height 244
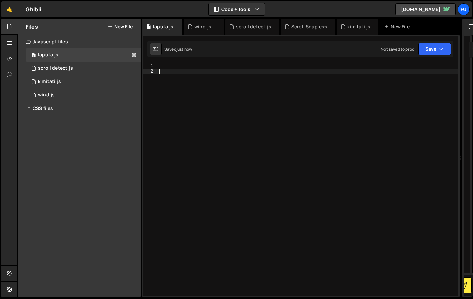
click at [232, 63] on div at bounding box center [308, 185] width 301 height 244
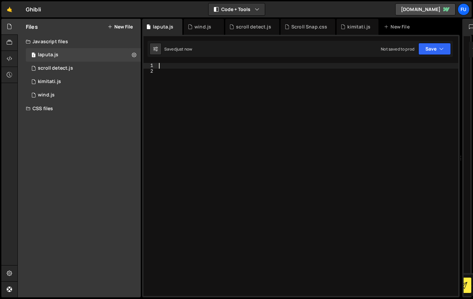
paste textarea "trigger: "#block_wind","
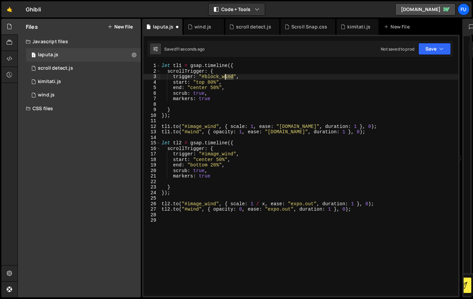
drag, startPoint x: 234, startPoint y: 76, endPoint x: 223, endPoint y: 75, distance: 10.8
click at [223, 75] on div "let tl1 = gsap . timeline ({ scrollTrigger : { trigger : "#block_wind" , start …" at bounding box center [309, 185] width 298 height 244
click at [216, 126] on div "let tl1 = gsap . timeline ({ scrollTrigger : { trigger : "#block_laputa" , star…" at bounding box center [309, 185] width 298 height 244
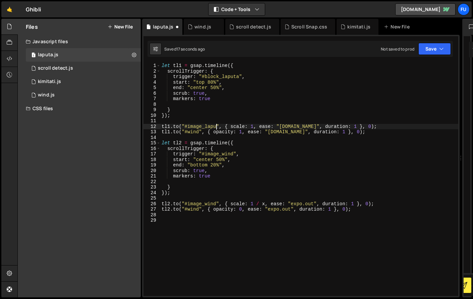
scroll to position [0, 4]
click at [199, 134] on div "let tl1 = gsap . timeline ({ scrollTrigger : { trigger : "#block_laputa" , star…" at bounding box center [309, 185] width 298 height 244
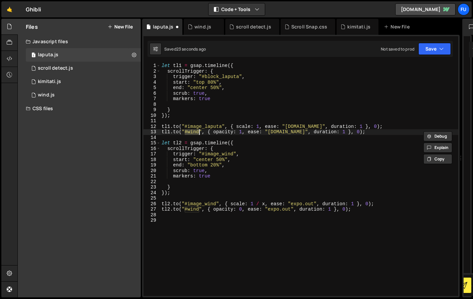
click at [192, 133] on div "let tl1 = gsap . timeline ({ scrollTrigger : { trigger : "#block_laputa" , star…" at bounding box center [309, 179] width 298 height 233
click at [196, 131] on div "let tl1 = gsap . timeline ({ scrollTrigger : { trigger : "#block_laputa" , star…" at bounding box center [309, 185] width 298 height 244
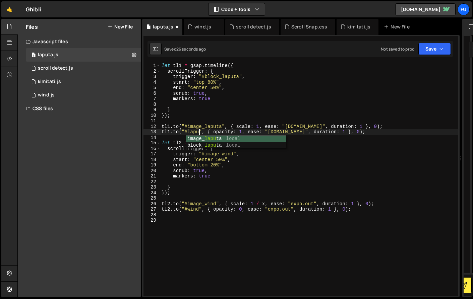
scroll to position [0, 3]
click at [227, 162] on div "let tl1 = gsap . timeline ({ scrollTrigger : { trigger : "#block_laputa" , star…" at bounding box center [309, 185] width 298 height 244
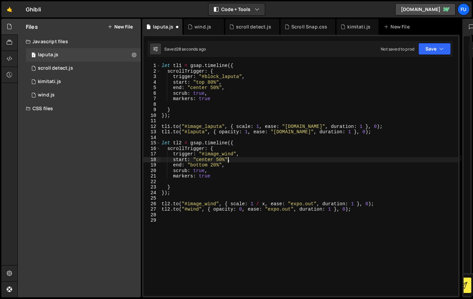
click at [226, 153] on div "let tl1 = gsap . timeline ({ scrollTrigger : { trigger : "#block_laputa" , star…" at bounding box center [309, 185] width 298 height 244
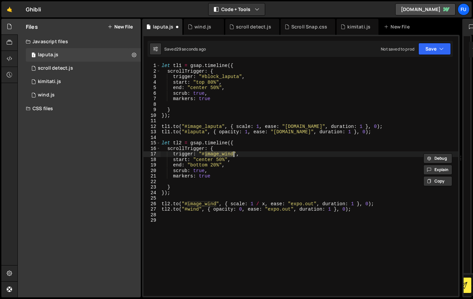
click at [234, 153] on div "let tl1 = gsap . timeline ({ scrollTrigger : { trigger : "#block_laputa" , star…" at bounding box center [309, 179] width 298 height 233
drag, startPoint x: 221, startPoint y: 153, endPoint x: 238, endPoint y: 154, distance: 17.1
click at [238, 154] on div "let tl1 = gsap . timeline ({ scrollTrigger : { trigger : "#block_laputa" , star…" at bounding box center [309, 185] width 298 height 244
click at [251, 152] on div "let tl1 = gsap . timeline ({ scrollTrigger : { trigger : "#block_laputa" , star…" at bounding box center [309, 185] width 298 height 244
drag, startPoint x: 233, startPoint y: 153, endPoint x: 258, endPoint y: 152, distance: 25.2
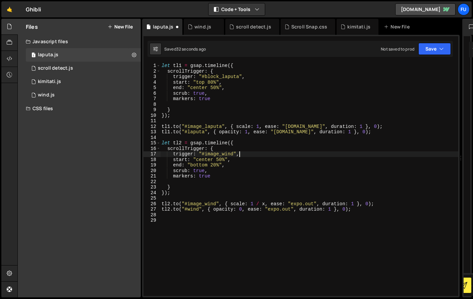
click at [233, 153] on div "let tl1 = gsap . timeline ({ scrollTrigger : { trigger : "#block_laputa" , star…" at bounding box center [309, 185] width 298 height 244
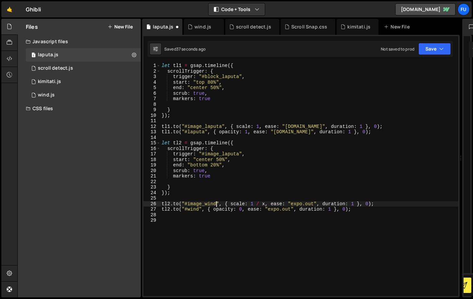
click at [216, 202] on div "let tl1 = gsap . timeline ({ scrollTrigger : { trigger : "#block_laputa" , star…" at bounding box center [309, 185] width 298 height 244
click at [199, 208] on div "let tl1 = gsap . timeline ({ scrollTrigger : { trigger : "#block_laputa" , star…" at bounding box center [309, 185] width 298 height 244
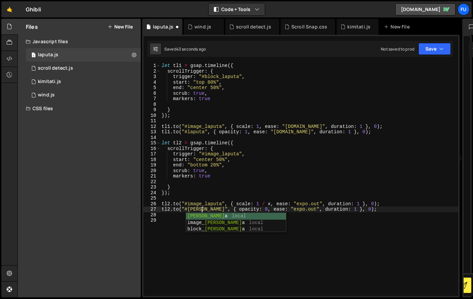
scroll to position [0, 3]
click at [328, 176] on div "let tl1 = gsap . timeline ({ scrollTrigger : { trigger : "#block_laputa" , star…" at bounding box center [309, 185] width 298 height 244
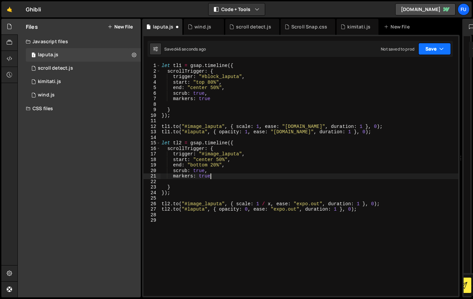
type textarea "markers: true"
click at [377, 45] on button "Save" at bounding box center [434, 49] width 33 height 12
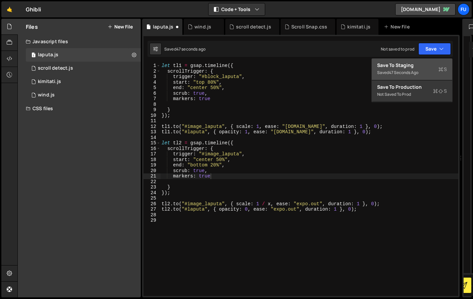
click at [377, 63] on div "Save to Staging S" at bounding box center [412, 65] width 70 height 7
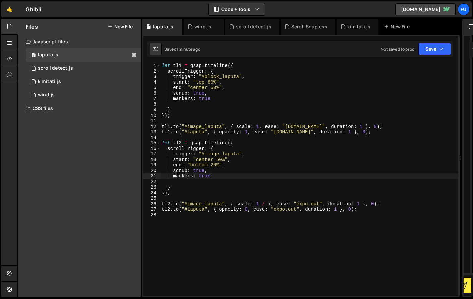
click at [126, 23] on div "Files New File" at bounding box center [79, 27] width 123 height 16
click at [126, 27] on button "New File" at bounding box center [120, 26] width 25 height 5
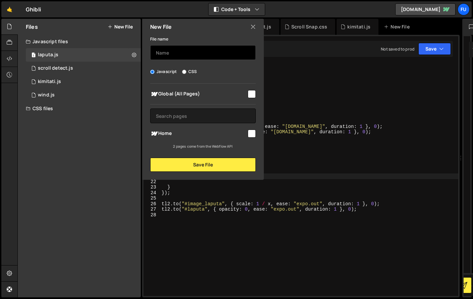
click at [195, 58] on input "text" at bounding box center [203, 52] width 106 height 15
type input "howl"
click at [253, 134] on input "checkbox" at bounding box center [252, 134] width 8 height 8
checkbox input "true"
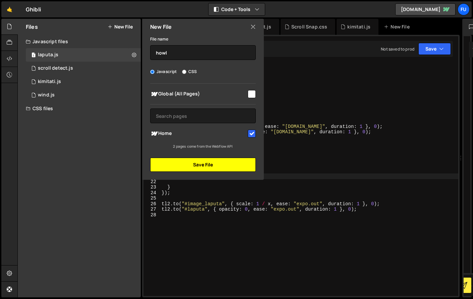
click at [242, 170] on button "Save File" at bounding box center [203, 165] width 106 height 14
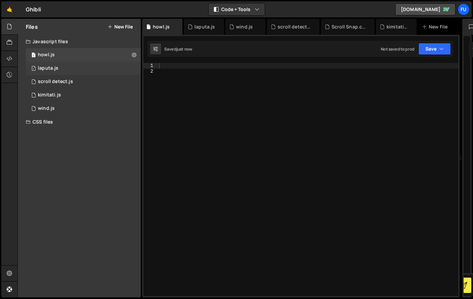
click at [97, 68] on div "1 laputa.js 0" at bounding box center [83, 68] width 115 height 13
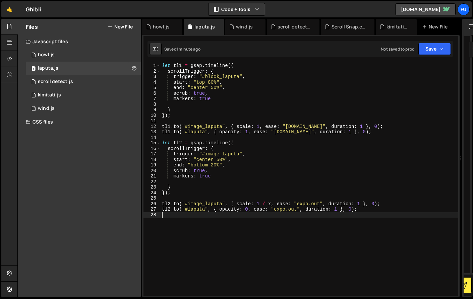
scroll to position [0, 0]
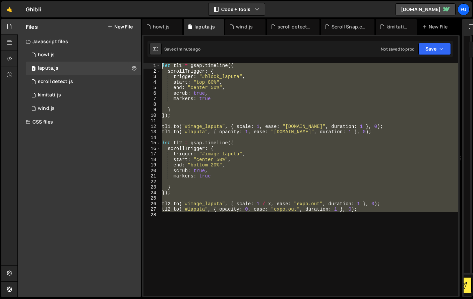
drag, startPoint x: 373, startPoint y: 213, endPoint x: 151, endPoint y: 56, distance: 271.9
click at [151, 56] on div "Debug Explain Copy howl.js laputa.js wind.js scroll detect.js Scroll Snap.css k…" at bounding box center [300, 158] width 317 height 279
type textarea "let tl1 = gsap.timeline({ scrollTrigger: {"
click at [52, 58] on div "howl.js" at bounding box center [46, 55] width 17 height 6
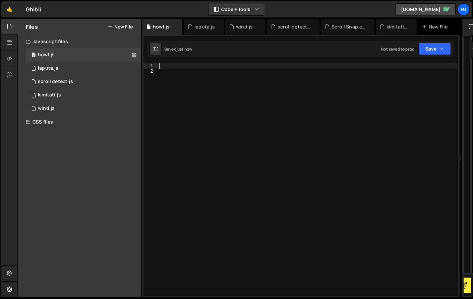
click at [181, 68] on div at bounding box center [308, 185] width 301 height 244
paste textarea "trigger: "#block_laputa","
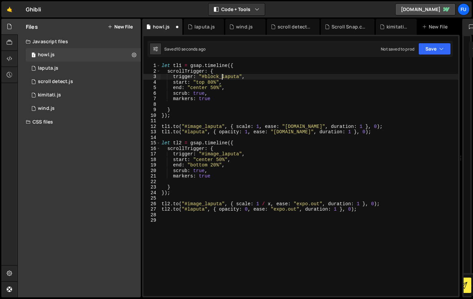
click at [222, 75] on div "let tl1 = gsap . timeline ({ scrollTrigger : { trigger : "#block_laputa" , star…" at bounding box center [309, 185] width 298 height 244
click at [238, 75] on div "let tl1 = gsap . timeline ({ scrollTrigger : { trigger : "#block_laputa" , star…" at bounding box center [309, 185] width 298 height 244
click at [222, 124] on div "let tl1 = gsap . timeline ({ scrollTrigger : { trigger : "#block_laputa" , star…" at bounding box center [309, 185] width 298 height 244
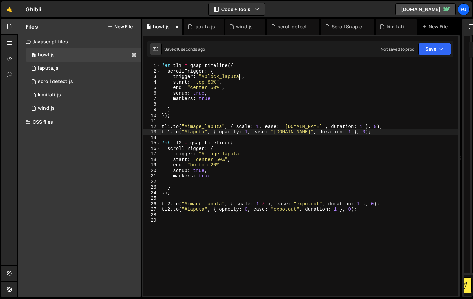
click at [205, 133] on div "let tl1 = gsap . timeline ({ scrollTrigger : { trigger : "#block_laputa" , star…" at bounding box center [309, 185] width 298 height 244
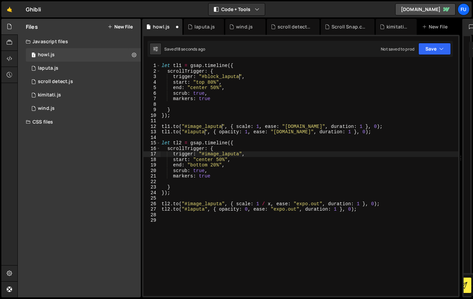
click at [240, 154] on div "let tl1 = gsap . timeline ({ scrollTrigger : { trigger : "#block_laputa" , star…" at bounding box center [309, 185] width 298 height 244
click at [221, 204] on div "let tl1 = gsap . timeline ({ scrollTrigger : { trigger : "#block_laputa" , star…" at bounding box center [309, 185] width 298 height 244
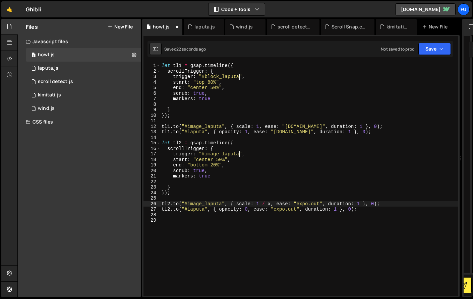
click at [204, 210] on div "let tl1 = gsap . timeline ({ scrollTrigger : { trigger : "#block_laputa" , star…" at bounding box center [309, 185] width 298 height 244
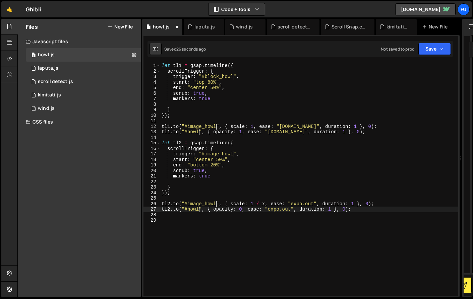
scroll to position [0, 2]
type textarea "tl2.to("#howl", { opacity: 0, ease: "expo.out", duration: 1 }, 0);"
click at [377, 48] on button "Save" at bounding box center [434, 49] width 33 height 12
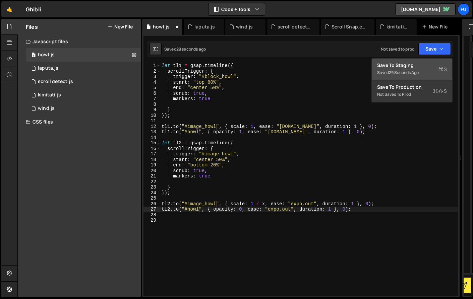
click at [377, 64] on div "Save to Staging S" at bounding box center [412, 65] width 70 height 7
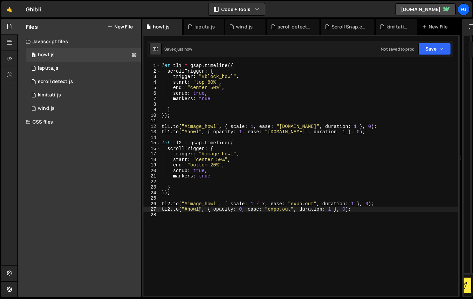
click at [121, 30] on div "Files New File" at bounding box center [79, 27] width 123 height 16
click at [121, 28] on button "New File" at bounding box center [120, 26] width 25 height 5
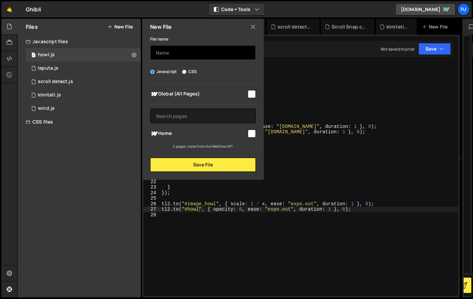
click at [176, 50] on input "text" at bounding box center [203, 52] width 106 height 15
type input "kaguya"
click at [250, 133] on input "checkbox" at bounding box center [252, 134] width 8 height 8
checkbox input "true"
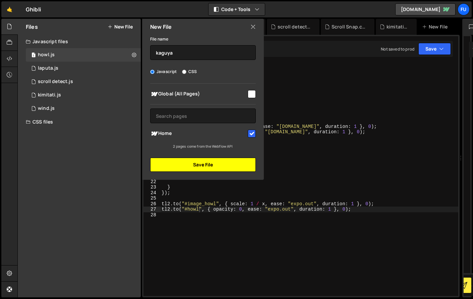
click at [217, 164] on button "Save File" at bounding box center [203, 165] width 106 height 14
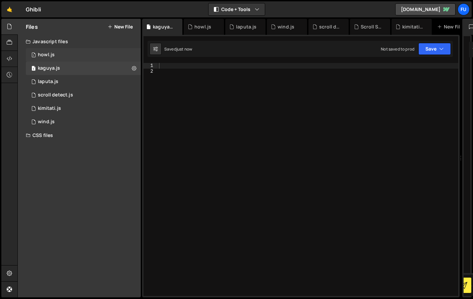
click at [98, 49] on div "1 howl.js 0" at bounding box center [83, 54] width 115 height 13
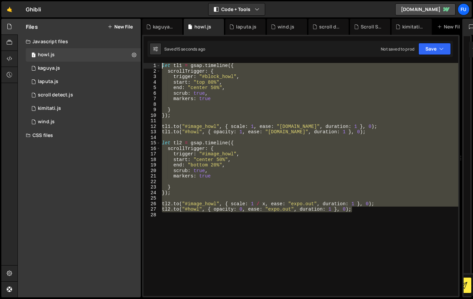
drag, startPoint x: 381, startPoint y: 212, endPoint x: 161, endPoint y: 76, distance: 258.0
click at [153, 60] on div "1 2 3 4 5 6 7 8 9 10 11 12 13 14 15 16 17 18 19 20 21 22 23 24 25 26 27 28 29 3…" at bounding box center [300, 166] width 317 height 263
type textarea "let tl1 = gsap.timeline({ scrollTrigger: {"
click at [68, 68] on div "1 kaguya.js 0" at bounding box center [83, 68] width 115 height 13
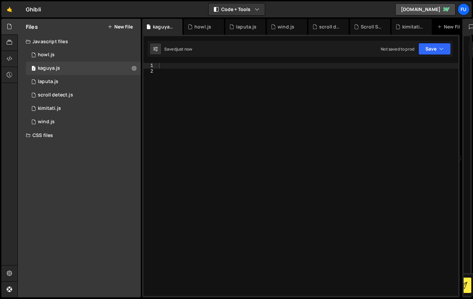
drag, startPoint x: 198, startPoint y: 57, endPoint x: 197, endPoint y: 67, distance: 9.7
click at [198, 57] on div "1 2 3 4 5 6 7 8 9 10 11 12 13 14 15 16 17 18 19 20 21 22 23 24 25 26 27 28 29 3…" at bounding box center [300, 166] width 317 height 263
click at [197, 68] on div at bounding box center [308, 185] width 301 height 244
paste textarea "tl2.to("#howl", { opacity: 0, ease: "expo.out", duration: 1 }, 0);"
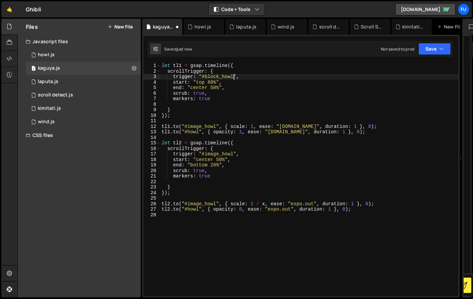
click at [234, 75] on div "let tl1 = gsap . timeline ({ scrollTrigger : { trigger : "#block_howl" , start …" at bounding box center [309, 185] width 298 height 244
click at [216, 127] on div "let tl1 = gsap . timeline ({ scrollTrigger : { trigger : "#block_howl" , start …" at bounding box center [309, 185] width 298 height 244
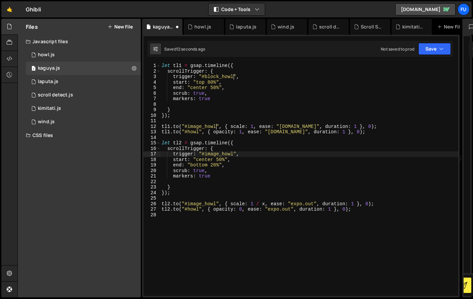
click at [233, 156] on div "let tl1 = gsap . timeline ({ scrollTrigger : { trigger : "#block_howl" , start …" at bounding box center [309, 185] width 298 height 244
click at [200, 131] on div "let tl1 = gsap . timeline ({ scrollTrigger : { trigger : "#block_howl" , start …" at bounding box center [309, 185] width 298 height 244
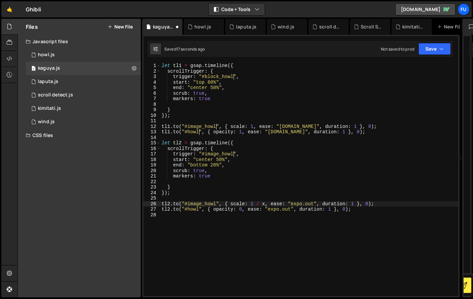
click at [217, 204] on div "let tl1 = gsap . timeline ({ scrollTrigger : { trigger : "#block_howl" , start …" at bounding box center [309, 185] width 298 height 244
click at [199, 210] on div "let tl1 = gsap . timeline ({ scrollTrigger : { trigger : "#block_howl" , start …" at bounding box center [309, 185] width 298 height 244
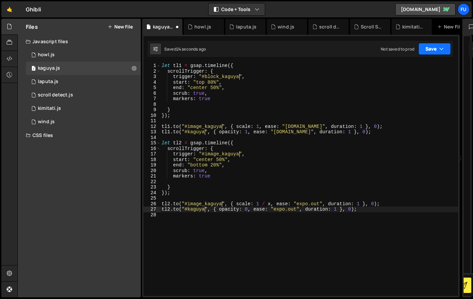
type textarea "tl2.to("#kaguya", { opacity: 0, ease: "expo.out", duration: 1 }, 0);"
click at [377, 46] on button "Save" at bounding box center [434, 49] width 33 height 12
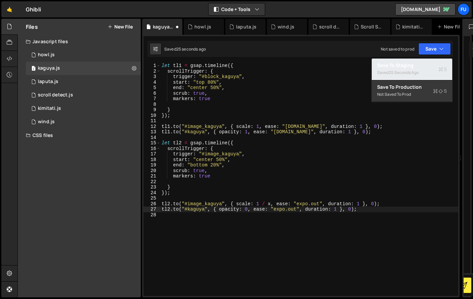
click at [377, 69] on div "Saved 25 seconds ago" at bounding box center [412, 73] width 70 height 8
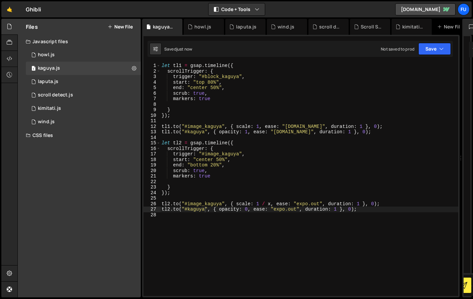
click at [124, 29] on button "New File" at bounding box center [120, 26] width 25 height 5
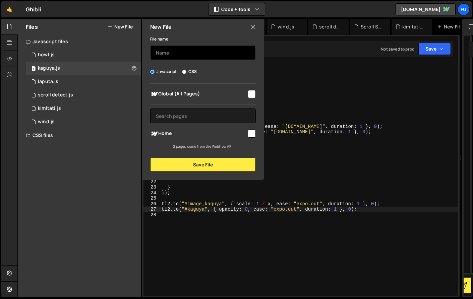
click at [180, 53] on input "text" at bounding box center [203, 52] width 106 height 15
click at [213, 52] on input "text" at bounding box center [203, 52] width 106 height 15
type input "kiki"
click at [253, 133] on input "checkbox" at bounding box center [252, 134] width 8 height 8
checkbox input "true"
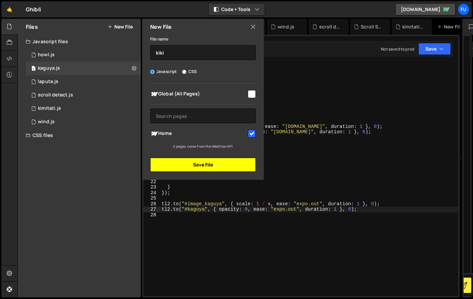
click at [231, 166] on button "Save File" at bounding box center [203, 165] width 106 height 14
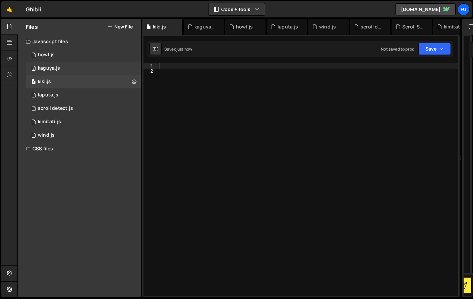
click at [90, 65] on div "1 kaguya.js 0" at bounding box center [83, 68] width 115 height 13
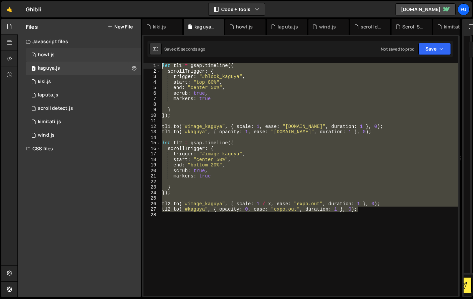
drag, startPoint x: 364, startPoint y: 209, endPoint x: 139, endPoint y: 57, distance: 271.2
click at [139, 57] on div "Files New File Javascript files 1 howl.js 0 1 kaguya.js 0 1 kiki.js 0 1 laputa.…" at bounding box center [245, 158] width 456 height 279
type textarea "let tl1 = gsap.timeline({ scrollTrigger: {"
click at [65, 84] on div "1 kiki.js 0" at bounding box center [83, 81] width 115 height 13
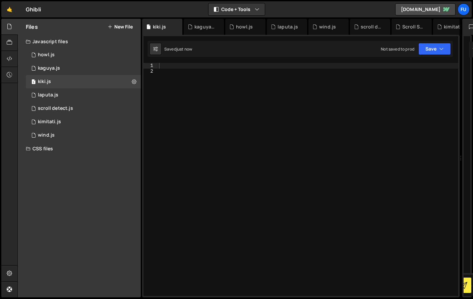
click at [225, 80] on div at bounding box center [308, 185] width 301 height 244
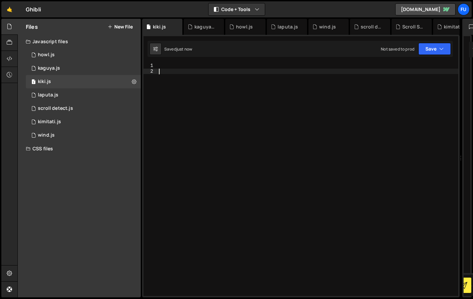
click at [219, 68] on div at bounding box center [308, 185] width 301 height 244
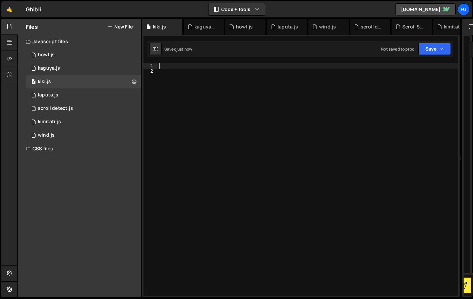
paste textarea "tl2.to("#kaguya", { opacity: 0, ease: "expo.out", duration: 1 }, 0);"
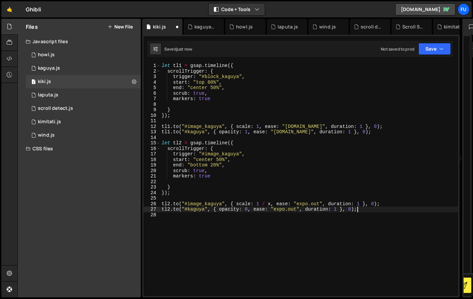
click at [239, 74] on div "let tl1 = gsap . timeline ({ scrollTrigger : { trigger : "#block_kaguya" , star…" at bounding box center [309, 185] width 298 height 244
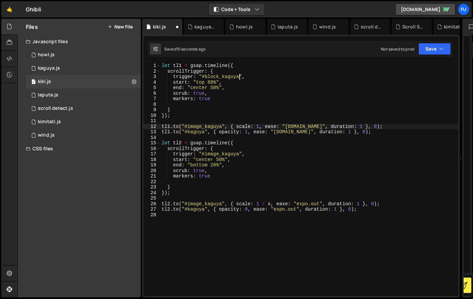
click at [222, 128] on div "let tl1 = gsap . timeline ({ scrollTrigger : { trigger : "#block_kaguya" , star…" at bounding box center [309, 185] width 298 height 244
click at [204, 132] on div "let tl1 = gsap . timeline ({ scrollTrigger : { trigger : "#block_kaguya" , star…" at bounding box center [309, 185] width 298 height 244
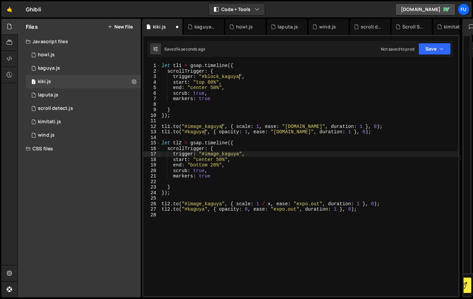
click at [240, 155] on div "let tl1 = gsap . timeline ({ scrollTrigger : { trigger : "#block_kaguya" , star…" at bounding box center [309, 185] width 298 height 244
click at [222, 204] on div "let tl1 = gsap . timeline ({ scrollTrigger : { trigger : "#block_kaguya" , star…" at bounding box center [309, 185] width 298 height 244
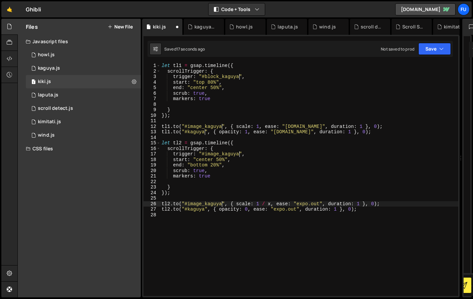
click at [204, 211] on div "let tl1 = gsap . timeline ({ scrollTrigger : { trigger : "#block_kaguya" , star…" at bounding box center [309, 185] width 298 height 244
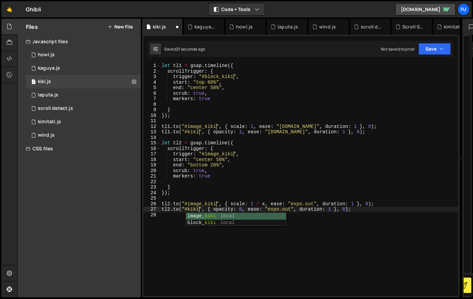
scroll to position [0, 2]
click at [320, 161] on div "let tl1 = gsap . timeline ({ scrollTrigger : { trigger : "#block_kiki" , start …" at bounding box center [309, 185] width 298 height 244
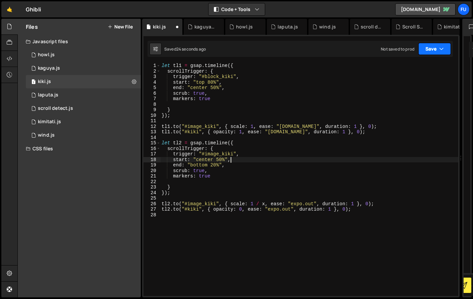
type textarea "start: "center 50%","
click at [377, 53] on button "Save" at bounding box center [434, 49] width 33 height 12
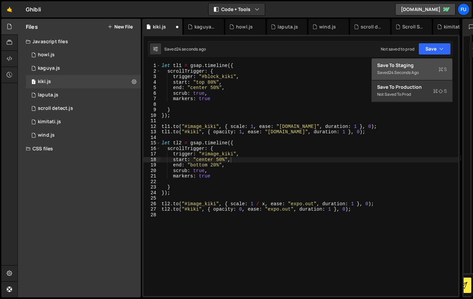
click at [377, 70] on div "24 seconds ago" at bounding box center [404, 73] width 30 height 6
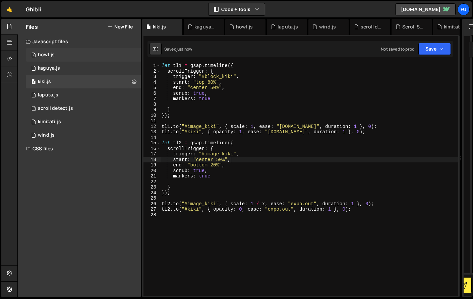
click at [89, 61] on div "1 howl.js 0" at bounding box center [83, 54] width 115 height 13
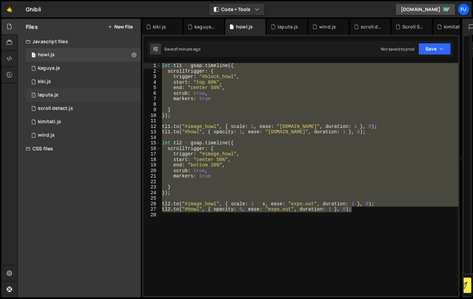
click at [81, 95] on div "1 laputa.js 0" at bounding box center [83, 95] width 115 height 13
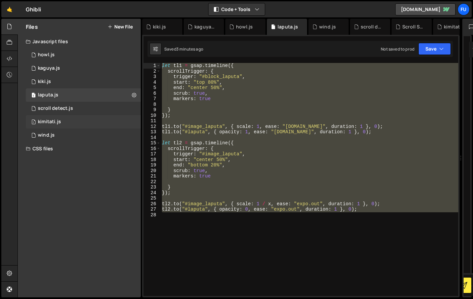
click at [80, 116] on div "1 kimitati.js 0" at bounding box center [83, 121] width 115 height 13
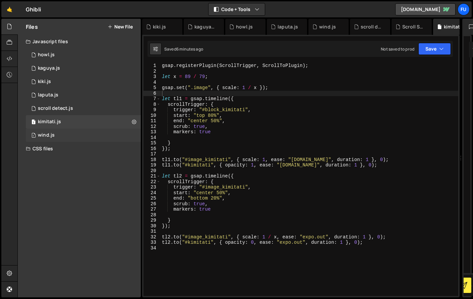
click at [77, 135] on div "1 wind.js 0" at bounding box center [83, 135] width 115 height 13
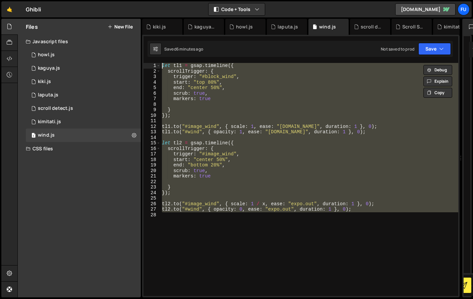
click at [280, 94] on div "let tl1 = gsap . timeline ({ scrollTrigger : { trigger : "#block_wind" , start …" at bounding box center [310, 179] width 298 height 233
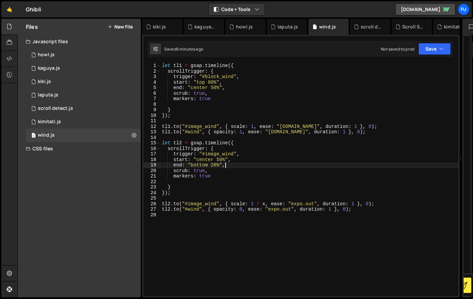
click at [274, 164] on div "let tl1 = gsap . timeline ({ scrollTrigger : { trigger : "#block_wind" , start …" at bounding box center [310, 185] width 298 height 244
type textarea "end: "bottom 20%","
click at [88, 42] on div "Javascript files" at bounding box center [79, 41] width 123 height 13
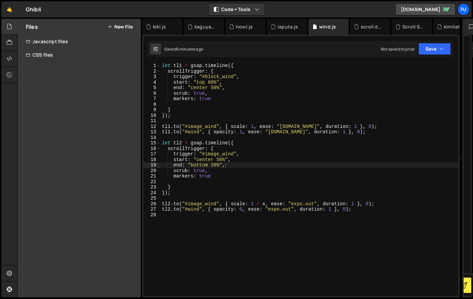
click at [88, 42] on div "Javascript files" at bounding box center [79, 41] width 123 height 13
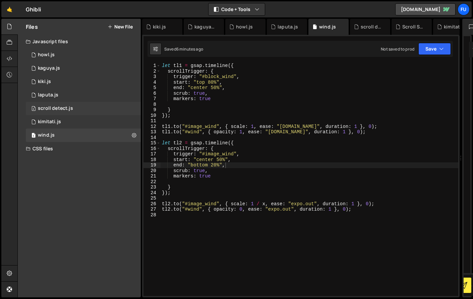
click at [83, 111] on div "2 scroll detect.js 0" at bounding box center [84, 108] width 117 height 13
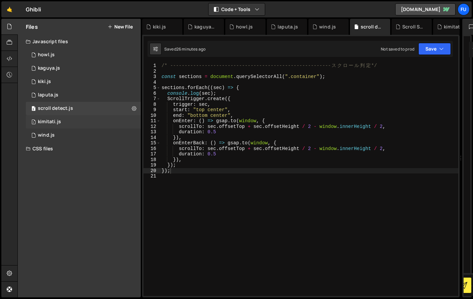
click at [81, 125] on div "1 kimitati.js 0" at bounding box center [84, 121] width 117 height 13
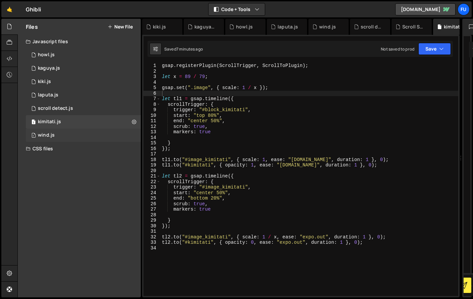
scroll to position [10266, 0]
click at [133, 121] on icon at bounding box center [134, 122] width 5 height 6
type input "kimitati"
radio input "true"
checkbox input "true"
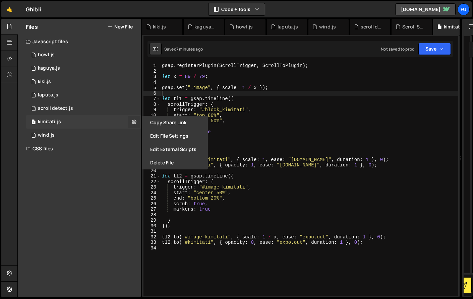
click at [133, 121] on icon at bounding box center [134, 122] width 5 height 6
type input "kimitati"
radio input "true"
checkbox input "true"
click at [74, 46] on div "Javascript files" at bounding box center [79, 41] width 123 height 13
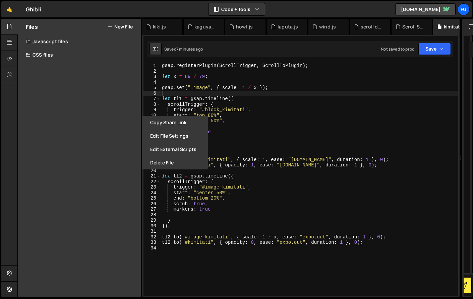
click at [72, 40] on div "Javascript files" at bounding box center [79, 41] width 123 height 13
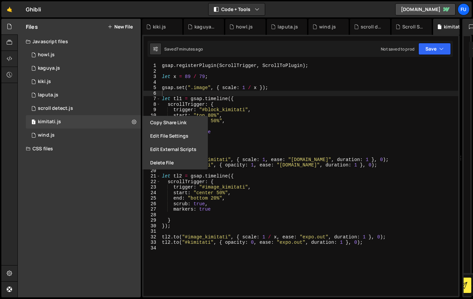
click at [115, 29] on button "New File" at bounding box center [120, 26] width 25 height 5
checkbox input "false"
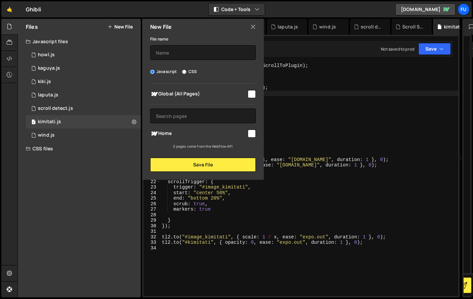
click at [115, 27] on button "New File" at bounding box center [120, 26] width 25 height 5
click at [137, 120] on button at bounding box center [134, 122] width 12 height 12
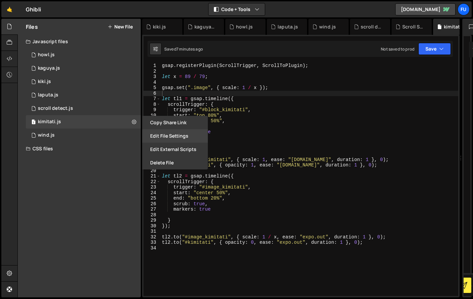
click at [166, 135] on button "Edit File Settings" at bounding box center [175, 135] width 66 height 13
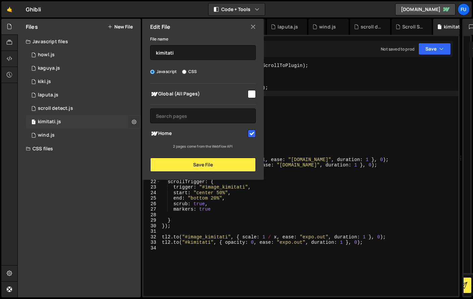
click at [129, 121] on button at bounding box center [134, 122] width 12 height 12
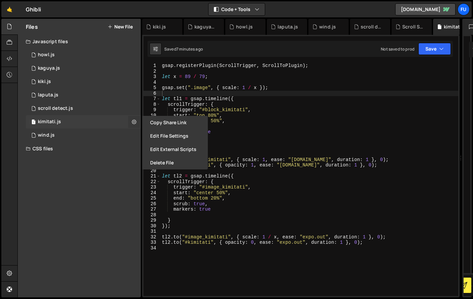
click at [136, 121] on icon at bounding box center [134, 122] width 5 height 6
click at [157, 152] on button "Edit External Scripts" at bounding box center [175, 149] width 66 height 13
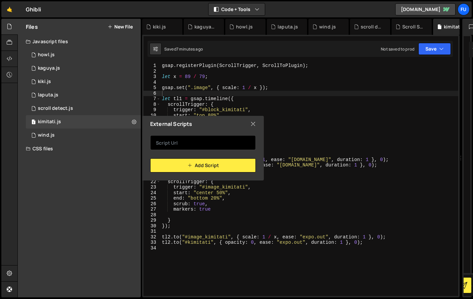
click at [210, 142] on input "text" at bounding box center [203, 142] width 106 height 15
click at [250, 124] on icon at bounding box center [252, 123] width 5 height 7
checkbox input "false"
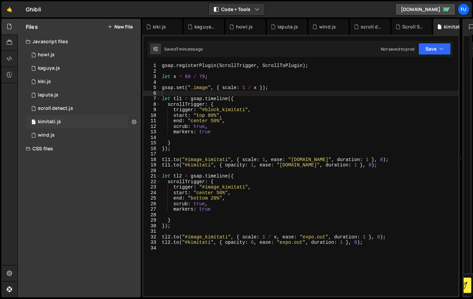
click at [130, 120] on button at bounding box center [134, 122] width 12 height 12
type input "kimitati"
radio input "true"
checkbox input "true"
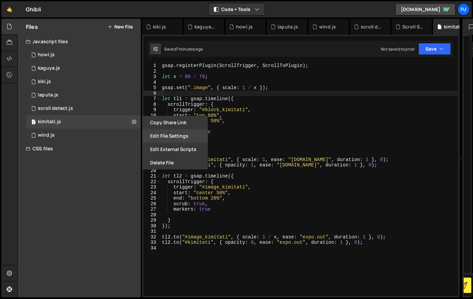
click at [159, 141] on button "Edit File Settings" at bounding box center [175, 135] width 66 height 13
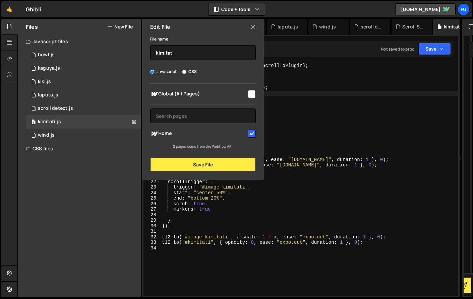
click at [249, 96] on input "checkbox" at bounding box center [252, 94] width 8 height 8
checkbox input "true"
click at [240, 164] on button "Save File" at bounding box center [203, 165] width 106 height 14
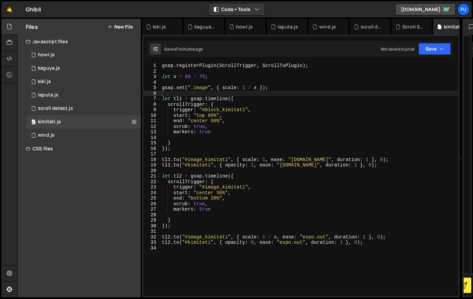
click at [121, 26] on button "New File" at bounding box center [120, 26] width 25 height 5
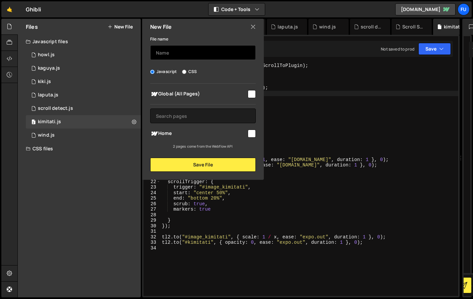
click at [186, 46] on input "text" at bounding box center [203, 52] width 106 height 15
type input "setting"
click at [252, 96] on input "checkbox" at bounding box center [252, 94] width 8 height 8
checkbox input "true"
click at [250, 134] on input "checkbox" at bounding box center [252, 134] width 8 height 8
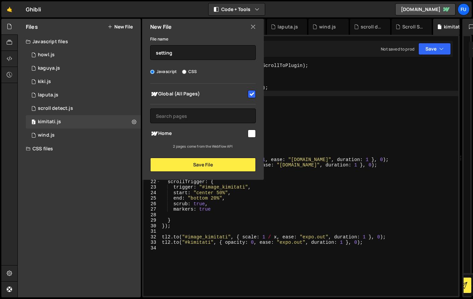
checkbox input "true"
click at [225, 161] on button "Save File" at bounding box center [203, 165] width 106 height 14
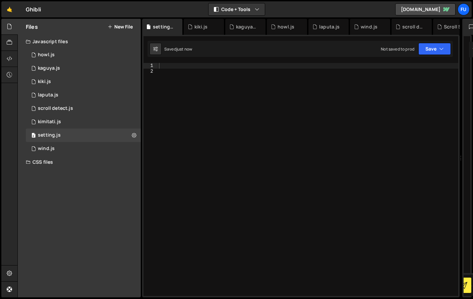
scroll to position [0, 0]
click at [92, 107] on div "2 scroll detect.js 0" at bounding box center [84, 108] width 117 height 13
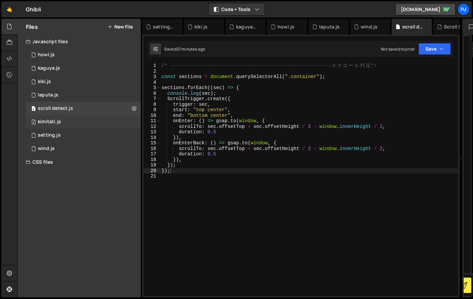
click at [91, 118] on div "2 kimitati.js 0" at bounding box center [84, 121] width 117 height 13
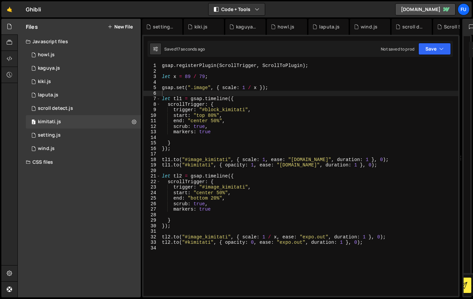
scroll to position [10266, 0]
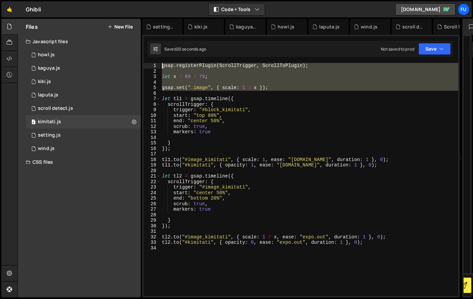
drag, startPoint x: 289, startPoint y: 91, endPoint x: 161, endPoint y: 56, distance: 133.1
click at [161, 56] on div "Debug Explain Copy setting.js kiki.js kaguya.js howl.js laputa.js wind.js scrol…" at bounding box center [300, 158] width 317 height 279
type textarea "gsap.registerPlugin(ScrollTrigger, ScrollToPlugin);"
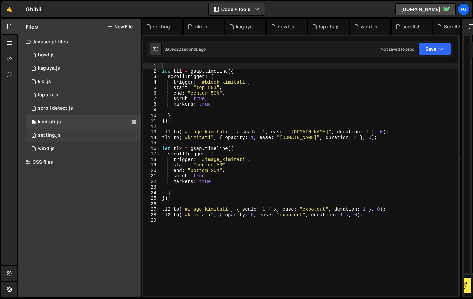
click at [88, 138] on div "2 setting.js 0" at bounding box center [83, 135] width 115 height 13
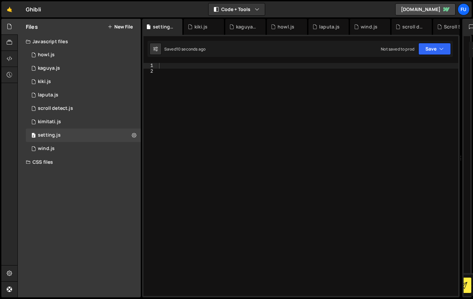
click at [185, 73] on div at bounding box center [308, 185] width 301 height 244
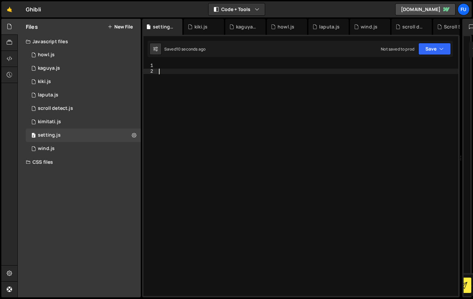
click at [184, 69] on div at bounding box center [308, 185] width 301 height 244
click at [183, 67] on div at bounding box center [308, 185] width 301 height 244
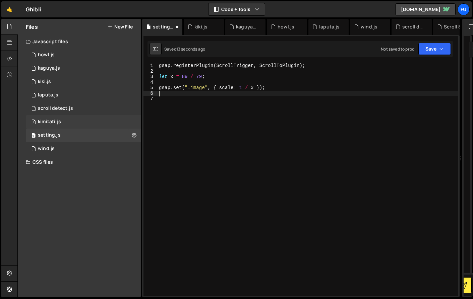
click at [55, 117] on div "2 kimitati.js 0" at bounding box center [84, 121] width 117 height 13
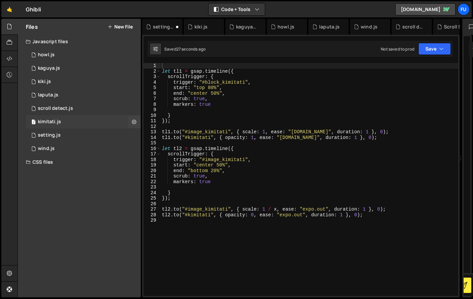
scroll to position [10266, 0]
click at [53, 139] on div "2 setting.js 0" at bounding box center [83, 135] width 115 height 13
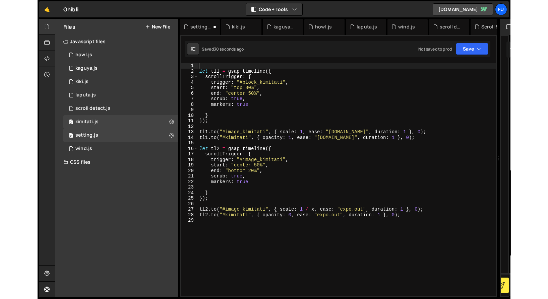
scroll to position [0, 0]
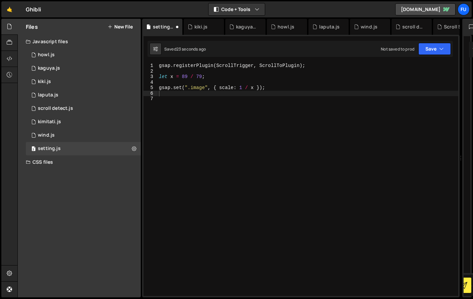
click at [82, 44] on div "Javascript files" at bounding box center [79, 41] width 123 height 13
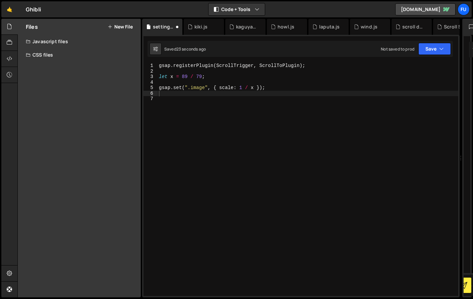
click at [82, 44] on div "Javascript files" at bounding box center [79, 41] width 123 height 13
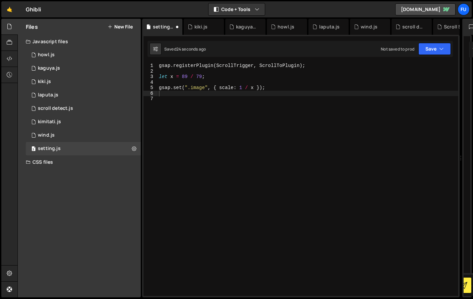
click at [94, 40] on div "Javascript files" at bounding box center [79, 41] width 123 height 13
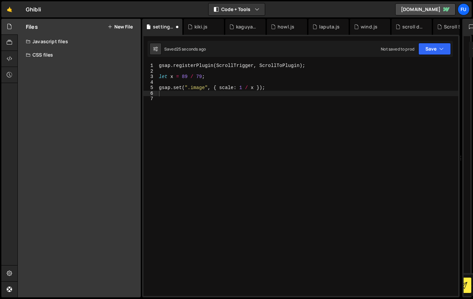
click at [96, 36] on div "Javascript files" at bounding box center [79, 41] width 123 height 13
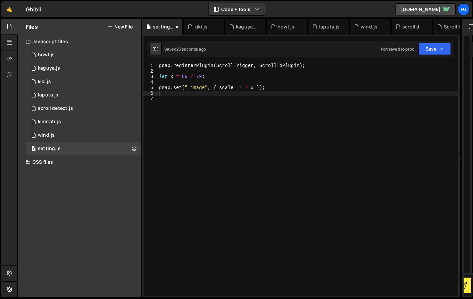
click at [118, 28] on button "New File" at bounding box center [120, 26] width 25 height 5
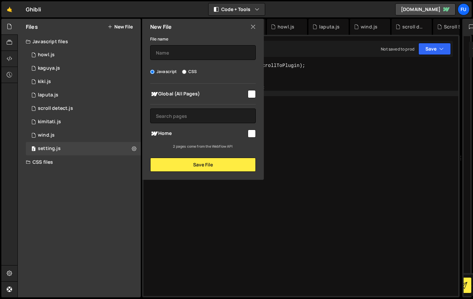
click at [252, 26] on icon at bounding box center [252, 26] width 5 height 7
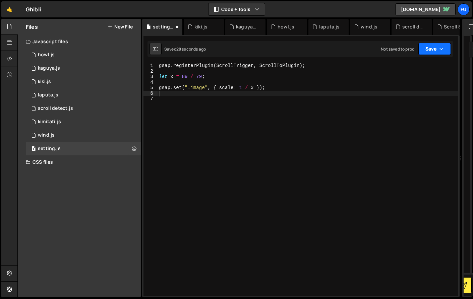
click at [377, 46] on button "Save" at bounding box center [434, 49] width 33 height 12
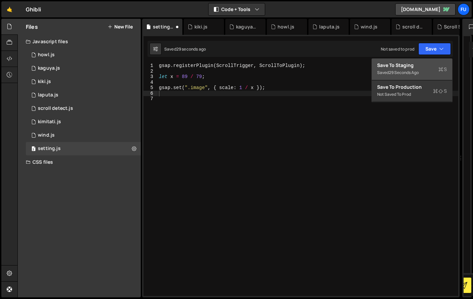
click at [377, 64] on div "Save to Staging S" at bounding box center [412, 65] width 70 height 7
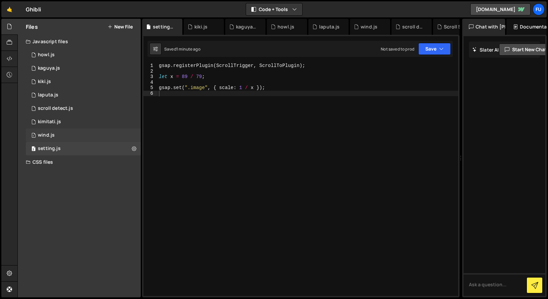
click at [93, 132] on div "1 wind.js 0" at bounding box center [84, 135] width 117 height 13
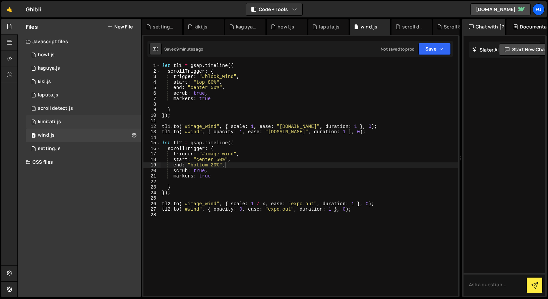
click at [93, 126] on div "2 kimitati.js 0" at bounding box center [84, 121] width 117 height 13
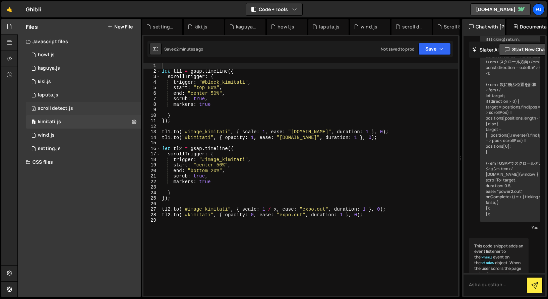
scroll to position [3238, 0]
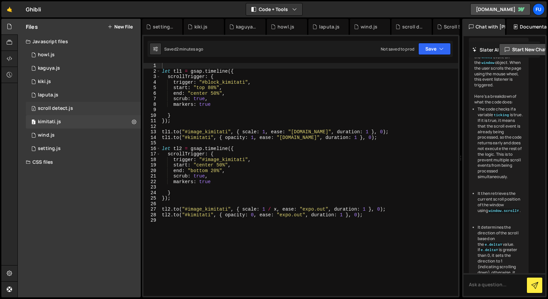
click at [93, 113] on div "2 scroll detect.js 0" at bounding box center [84, 108] width 117 height 13
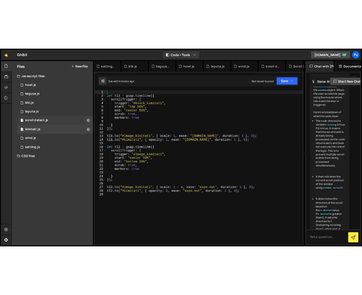
scroll to position [0, 0]
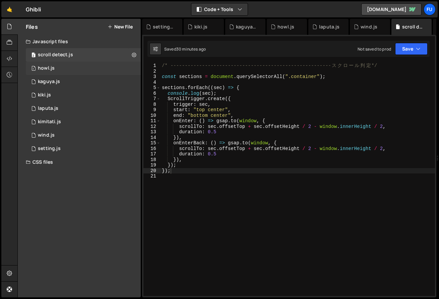
click at [90, 63] on div "1 howl.js 0" at bounding box center [84, 68] width 117 height 13
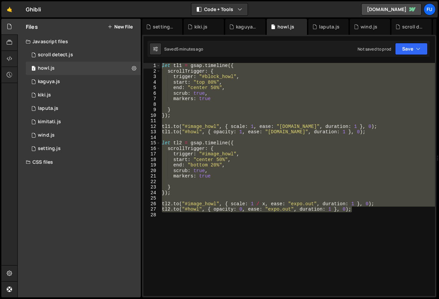
click at [212, 97] on div "let tl1 = gsap . timeline ({ scrollTrigger : { trigger : "#block_howl" , start …" at bounding box center [298, 179] width 275 height 233
type textarea "markers: true"
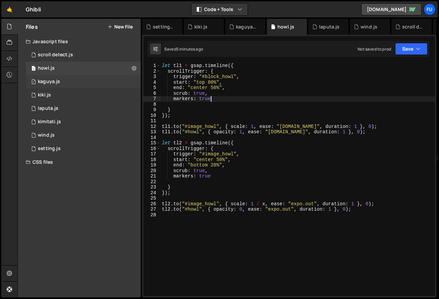
click at [76, 79] on div "1 kaguya.js 0" at bounding box center [84, 81] width 117 height 13
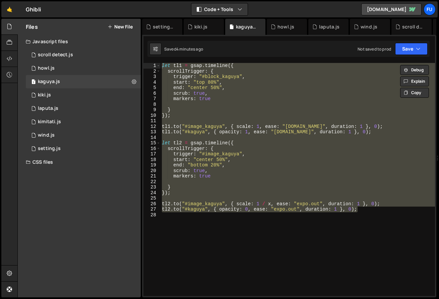
click at [69, 158] on div "CSS files" at bounding box center [79, 162] width 123 height 13
click at [49, 171] on div "Scroll Snap.css 0" at bounding box center [84, 175] width 117 height 13
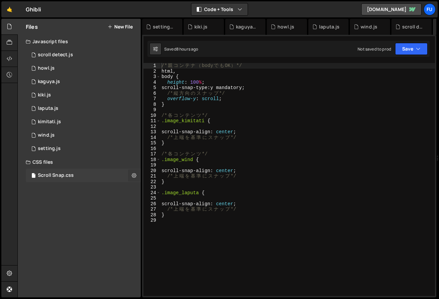
click at [135, 179] on button at bounding box center [134, 176] width 12 height 12
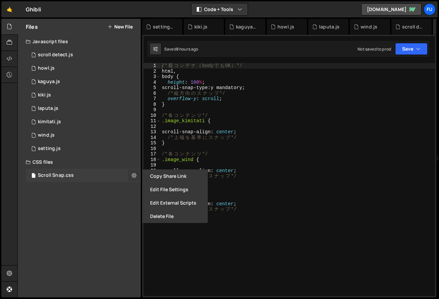
click at [135, 176] on icon at bounding box center [134, 175] width 5 height 6
click at [119, 150] on div "2 setting.js 0" at bounding box center [84, 148] width 117 height 13
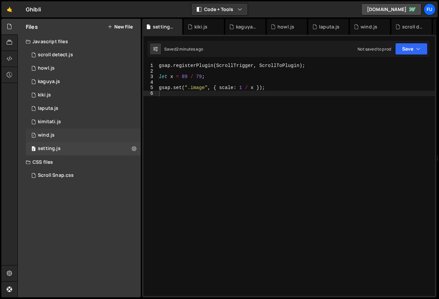
click at [108, 140] on div "1 wind.js 0" at bounding box center [84, 135] width 117 height 13
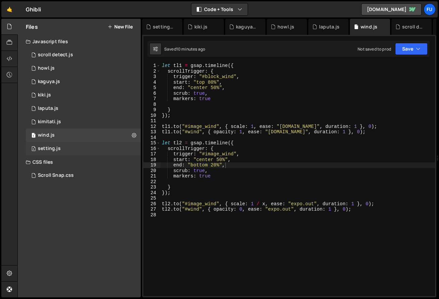
click at [107, 144] on div "2 setting.js 0" at bounding box center [84, 148] width 117 height 13
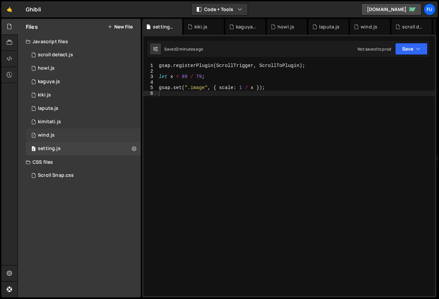
click at [107, 129] on div "1 wind.js 0" at bounding box center [84, 135] width 117 height 13
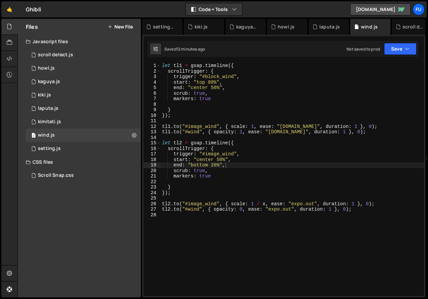
click at [265, 178] on div "let tl1 = gsap . timeline ({ scrollTrigger : { trigger : "#block_wind" , start …" at bounding box center [292, 185] width 263 height 244
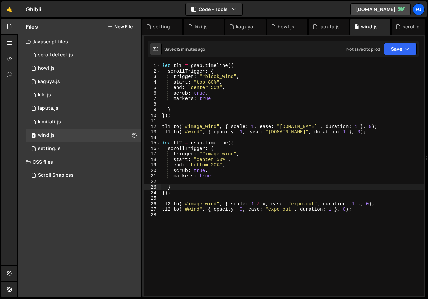
click at [264, 188] on div "let tl1 = gsap . timeline ({ scrollTrigger : { trigger : "#block_wind" , start …" at bounding box center [292, 185] width 263 height 244
click at [263, 193] on div "let tl1 = gsap . timeline ({ scrollTrigger : { trigger : "#block_wind" , start …" at bounding box center [292, 185] width 263 height 244
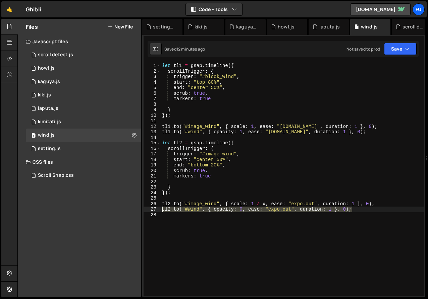
drag, startPoint x: 357, startPoint y: 210, endPoint x: 160, endPoint y: 208, distance: 197.5
click at [160, 208] on div "}); 1 2 3 4 5 6 7 8 9 10 11 12 13 14 15 16 17 18 19 20 21 22 23 24 25 26 27 28 …" at bounding box center [283, 179] width 280 height 233
click at [278, 141] on div "let tl1 = gsap . timeline ({ scrollTrigger : { trigger : "#block_wind" , start …" at bounding box center [292, 185] width 263 height 244
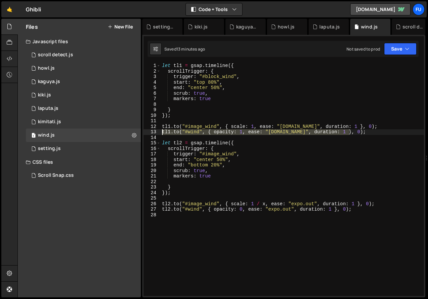
drag, startPoint x: 384, startPoint y: 129, endPoint x: 149, endPoint y: 131, distance: 235.0
click at [149, 131] on div "let tl2 = gsap.timeline({ 1 2 3 4 5 6 7 8 9 10 11 12 13 14 15 16 17 18 19 20 21…" at bounding box center [283, 179] width 280 height 233
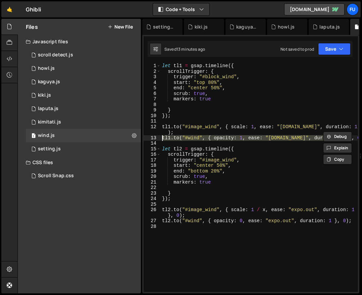
click at [164, 63] on div "let tl1 = gsap . timeline ({ scrollTrigger : { trigger : "#block_wind" , start …" at bounding box center [259, 183] width 197 height 240
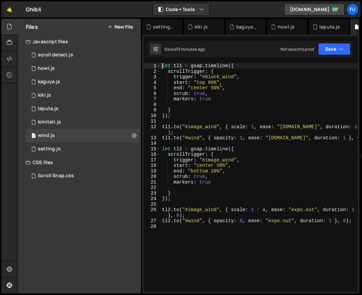
click at [161, 64] on div "let tl1 = gsap . timeline ({ scrollTrigger : { trigger : "#block_wind" , start …" at bounding box center [259, 183] width 197 height 240
type textarea "let tl1 = gsap.timeline({"
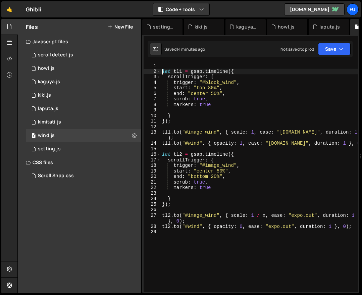
click at [181, 59] on div "1 2 3 4 5 6 7 8 9 10 11 12 13 14 15 16 17 18 19 20 21 22 23 24 25 26 27 28 29 l…" at bounding box center [250, 164] width 217 height 258
click at [179, 62] on div "1 2 3 4 5 6 7 8 9 10 11 12 13 14 15 16 17 18 19 20 21 22 23 24 25 26 27 28 29 l…" at bounding box center [250, 164] width 217 height 258
click at [172, 62] on div "1 2 3 4 5 6 7 8 9 10 11 12 13 14 15 16 17 18 19 20 21 22 23 24 25 26 27 28 29 l…" at bounding box center [250, 164] width 217 height 258
click at [166, 63] on div "let tl1 = gsap . timeline ({ scrollTrigger : { trigger : "#block_wind" , start …" at bounding box center [259, 183] width 197 height 240
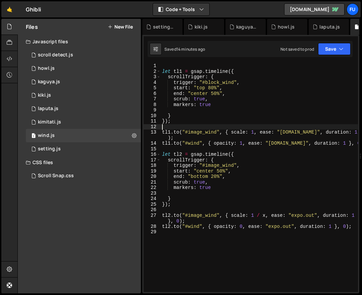
click at [184, 127] on div "let tl1 = gsap . timeline ({ scrollTrigger : { trigger : "#block_wind" , start …" at bounding box center [259, 183] width 197 height 240
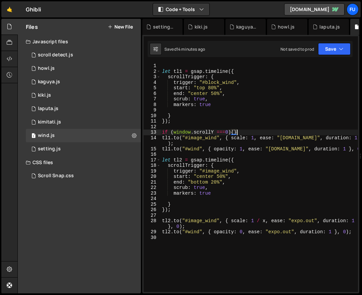
scroll to position [0, 5]
type textarea "if (window.scrollY ===0){}"
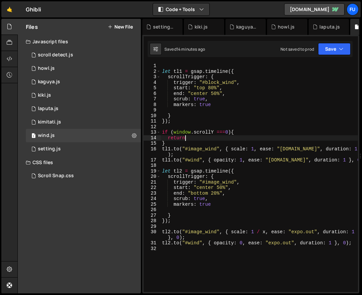
scroll to position [0, 1]
click at [175, 141] on div "let tl1 = gsap . timeline ({ scrollTrigger : { trigger : "#block_wind" , start …" at bounding box center [259, 183] width 197 height 240
type textarea "}"
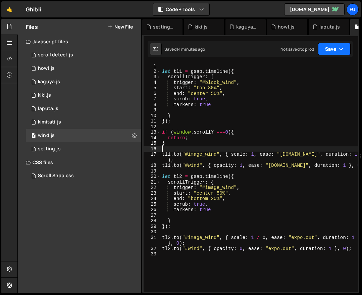
click at [337, 49] on button "Save" at bounding box center [334, 49] width 33 height 12
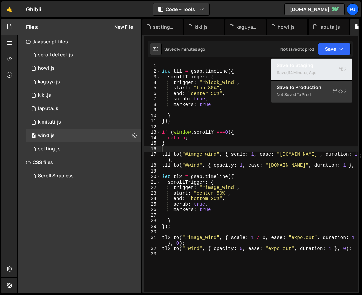
click at [329, 70] on div "Saved 14 minutes ago" at bounding box center [312, 73] width 70 height 8
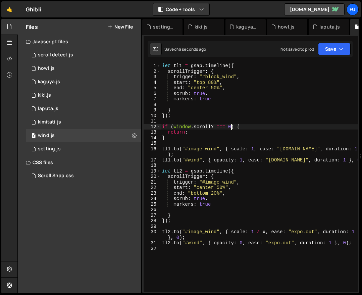
click at [232, 125] on div "let tl1 = gsap . timeline ({ scrollTrigger : { trigger : "#block_wind" , start …" at bounding box center [259, 183] width 197 height 240
drag, startPoint x: 174, startPoint y: 127, endPoint x: 228, endPoint y: 134, distance: 54.1
click at [230, 126] on div "let tl1 = gsap . timeline ({ scrollTrigger : { trigger : "#block_wind" , start …" at bounding box center [259, 183] width 197 height 240
click at [228, 134] on div "let tl1 = gsap . timeline ({ scrollTrigger : { trigger : "#block_wind" , start …" at bounding box center [259, 183] width 197 height 240
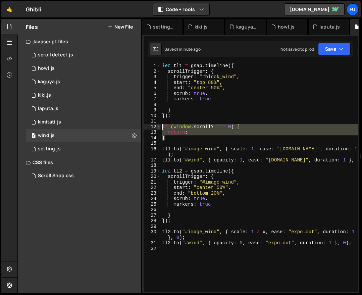
drag, startPoint x: 194, startPoint y: 137, endPoint x: 159, endPoint y: 125, distance: 37.6
click at [159, 125] on div "return; 1 2 3 4 5 6 7 8 9 10 11 12 13 14 15 16 17 18 19 20 21 22 23 24 25 26 27…" at bounding box center [250, 177] width 214 height 229
type textarea "if (window.scrollY === 0) { return;"
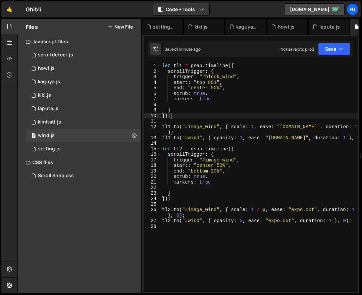
click at [163, 63] on div "let tl1 = gsap . timeline ({ scrollTrigger : { trigger : "#block_wind" , start …" at bounding box center [259, 183] width 197 height 240
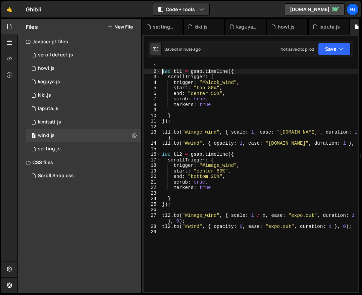
type textarea "let tl1 = gsap.timeline({"
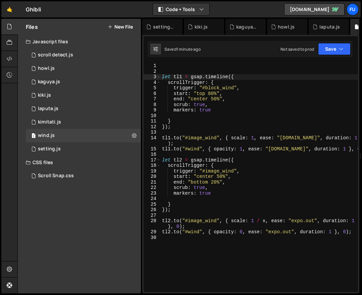
click at [205, 61] on div "1 2 3 4 5 6 7 8 9 10 11 12 13 14 15 16 17 18 19 20 21 22 23 24 25 26 27 28 29 l…" at bounding box center [250, 164] width 217 height 258
click at [196, 62] on div "1 2 3 4 5 6 7 8 9 10 11 12 13 14 15 16 17 18 19 20 21 22 23 24 25 26 27 28 29 l…" at bounding box center [250, 164] width 217 height 258
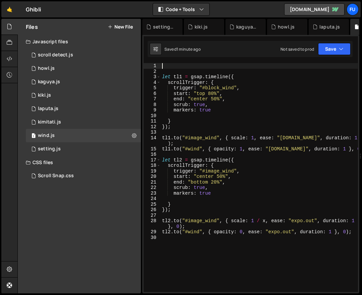
click at [189, 64] on div "let tl1 = gsap . timeline ({ scrollTrigger : { trigger : "#block_wind" , start …" at bounding box center [259, 183] width 197 height 240
type textarea "¥"
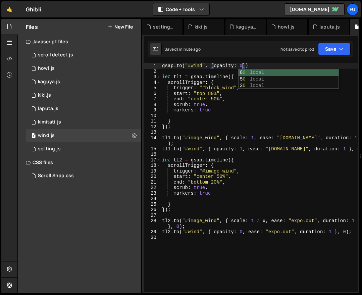
click at [238, 138] on div "gsap . to ( "#wind" , { opacity : 0 }) let tl1 = gsap . timeline ({ scrollTrigg…" at bounding box center [259, 183] width 197 height 240
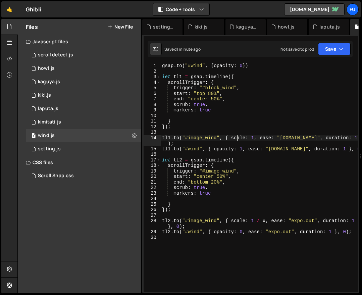
click at [201, 65] on div "gsap . to ( "#wind" , { opacity : 0 }) let tl1 = gsap . timeline ({ scrollTrigg…" at bounding box center [259, 183] width 197 height 240
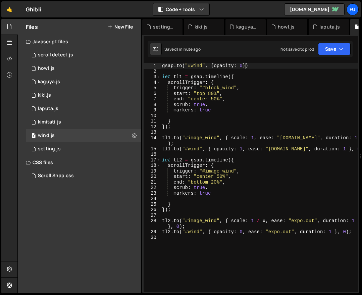
click at [245, 67] on div "gsap . to ( "#wind" , { opacity : 0 }) let tl1 = gsap . timeline ({ scrollTrigg…" at bounding box center [259, 183] width 197 height 240
click at [243, 100] on div "gsap . to ( "#wind" , { opacity : 0 }) let tl1 = gsap . timeline ({ scrollTrigg…" at bounding box center [259, 183] width 197 height 240
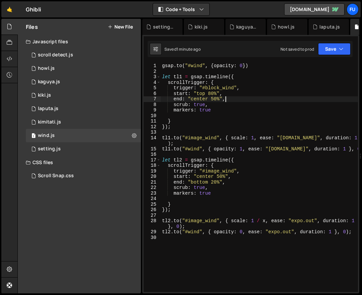
scroll to position [0, 4]
click at [338, 51] on button "Save" at bounding box center [334, 49] width 33 height 12
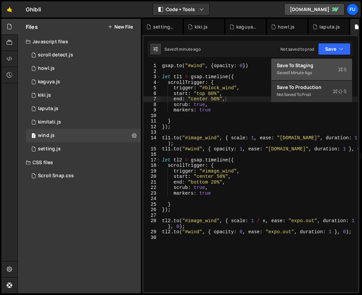
click at [328, 66] on div "Save to Staging S" at bounding box center [312, 65] width 70 height 7
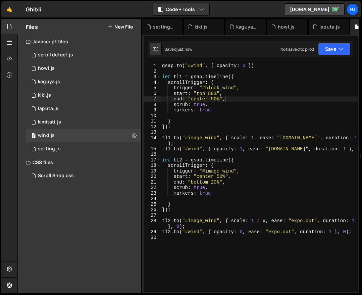
click at [248, 65] on div "gsap . to ( "#wind" , { opacity : 0 }) let tl1 = gsap . timeline ({ scrollTrigg…" at bounding box center [259, 183] width 197 height 240
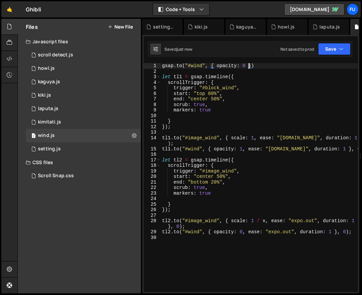
click at [252, 64] on div "gsap . to ( "#wind" , { opacity : 0 }) let tl1 = gsap . timeline ({ scrollTrigg…" at bounding box center [259, 183] width 197 height 240
click at [279, 66] on div "gsap . to ( "#wind" , { opacity : 0 } , 0 ) let tl1 = gsap . timeline ({ scroll…" at bounding box center [259, 183] width 197 height 240
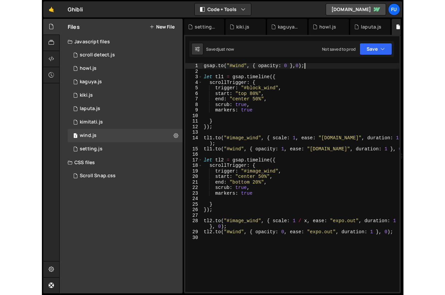
scroll to position [0, 7]
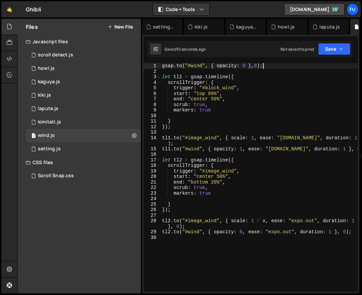
type textarea "gsap.to("#wind", { opacity: 0 },0);"
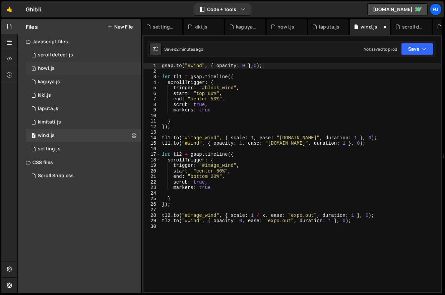
click at [78, 66] on div "1 howl.js 0" at bounding box center [84, 68] width 117 height 13
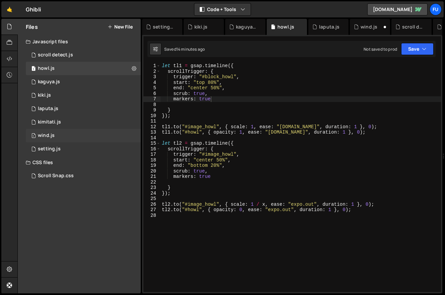
click at [73, 132] on div "1 wind.js 0" at bounding box center [84, 135] width 117 height 13
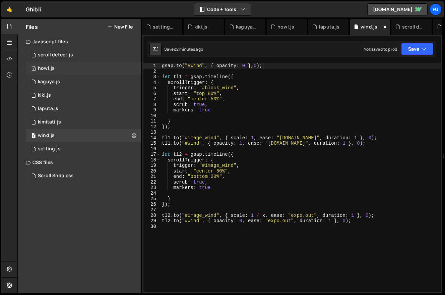
click at [70, 74] on div "1 howl.js 0" at bounding box center [84, 68] width 117 height 13
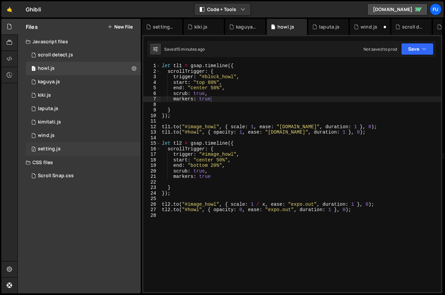
click at [82, 148] on div "2 setting.js 0" at bounding box center [84, 148] width 117 height 13
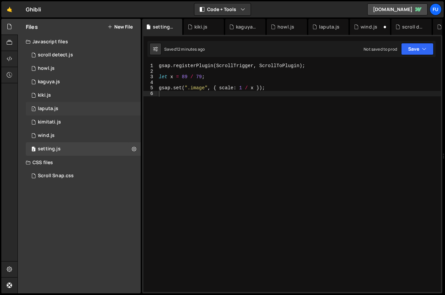
click at [86, 108] on div "1 laputa.js 0" at bounding box center [84, 108] width 117 height 13
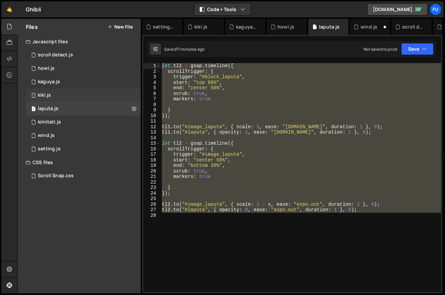
click at [79, 100] on div "1 kiki.js 0" at bounding box center [84, 95] width 117 height 13
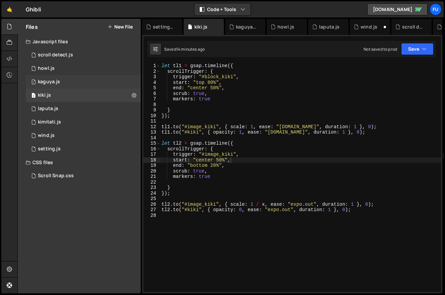
click at [77, 81] on div "1 kaguya.js 0" at bounding box center [84, 81] width 117 height 13
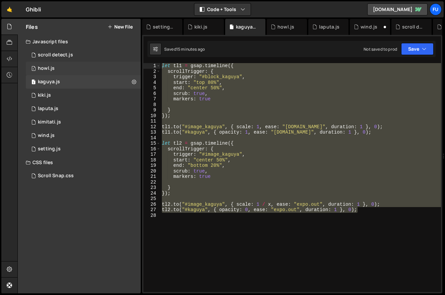
click at [75, 70] on div "1 howl.js 0" at bounding box center [84, 68] width 117 height 13
